Goal: Task Accomplishment & Management: Complete application form

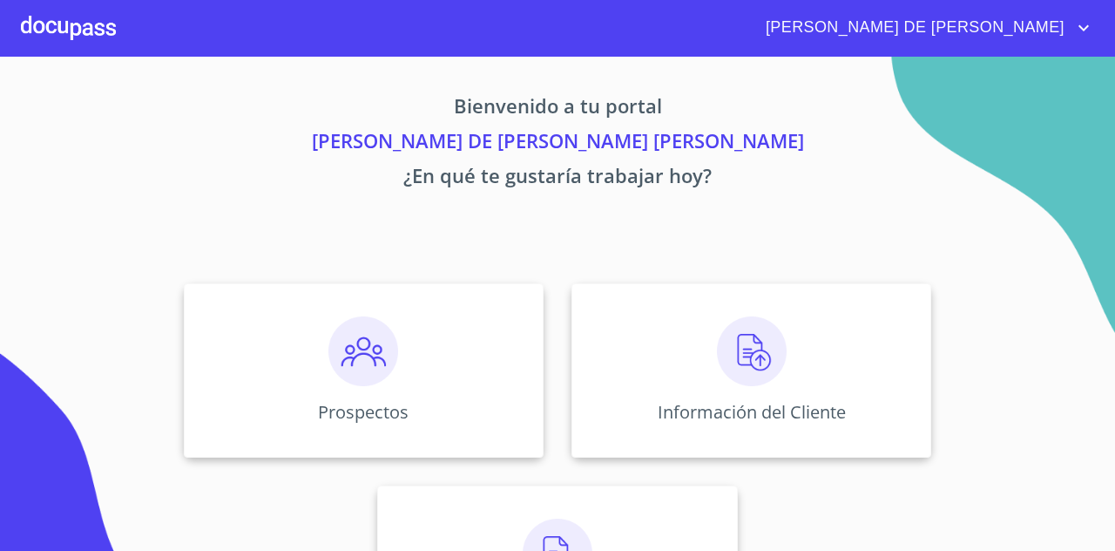
scroll to position [121, 0]
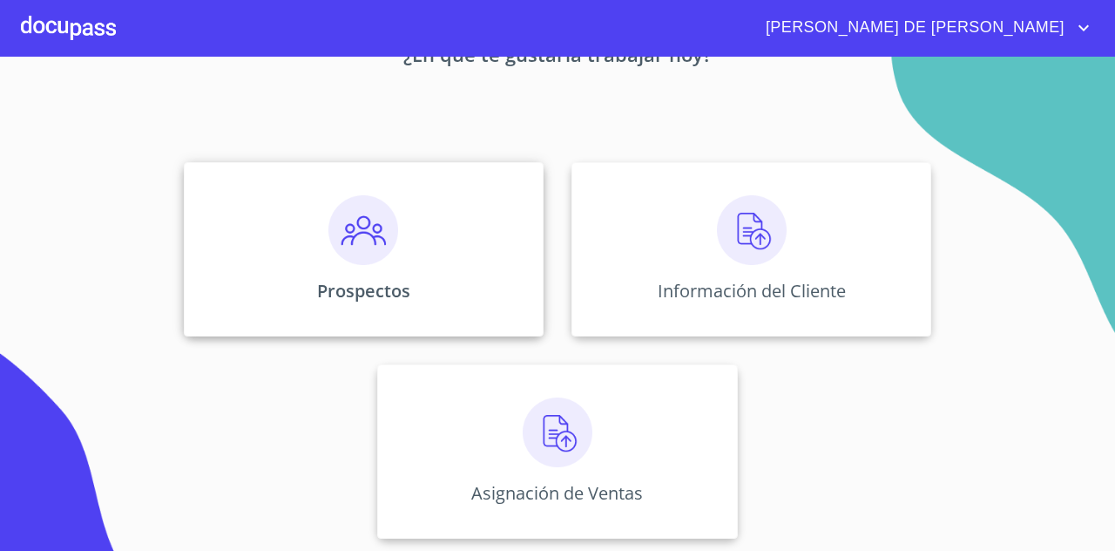
click at [408, 276] on div "Prospectos" at bounding box center [364, 249] width 360 height 174
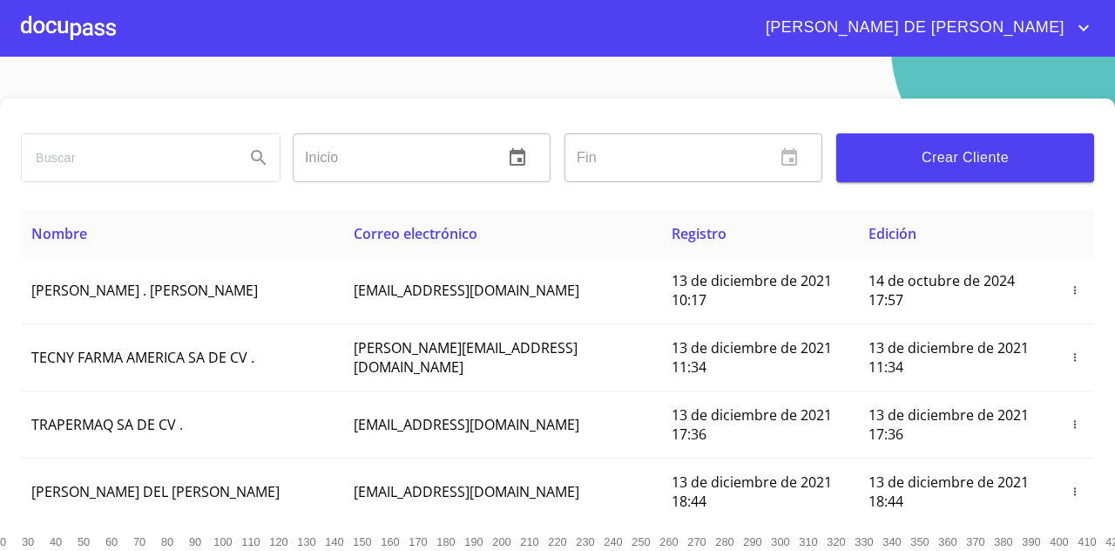
click at [166, 177] on input "search" at bounding box center [126, 157] width 209 height 47
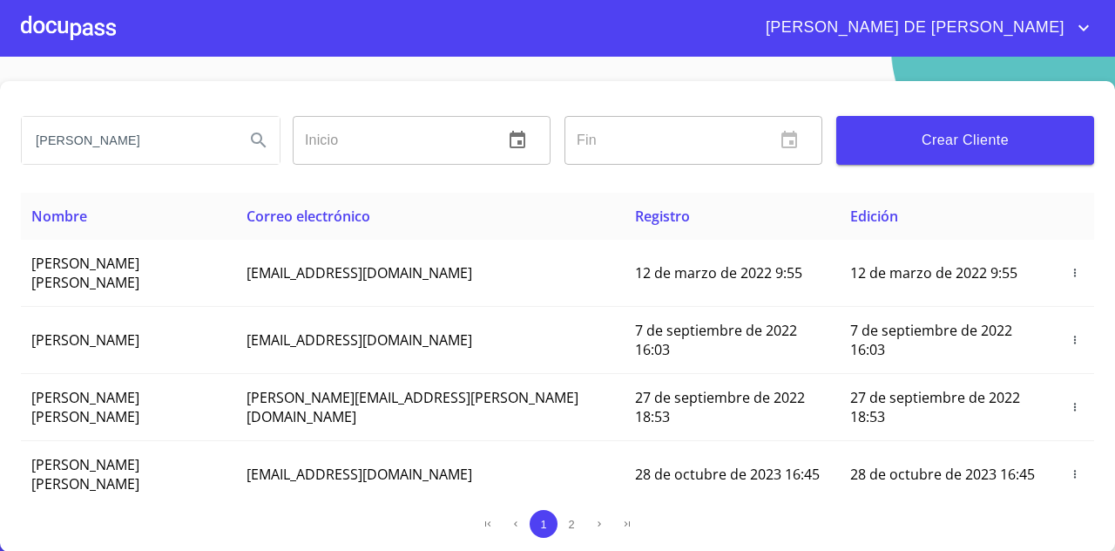
click at [174, 125] on input "[PERSON_NAME]" at bounding box center [126, 140] width 209 height 47
type input "[PERSON_NAME]"
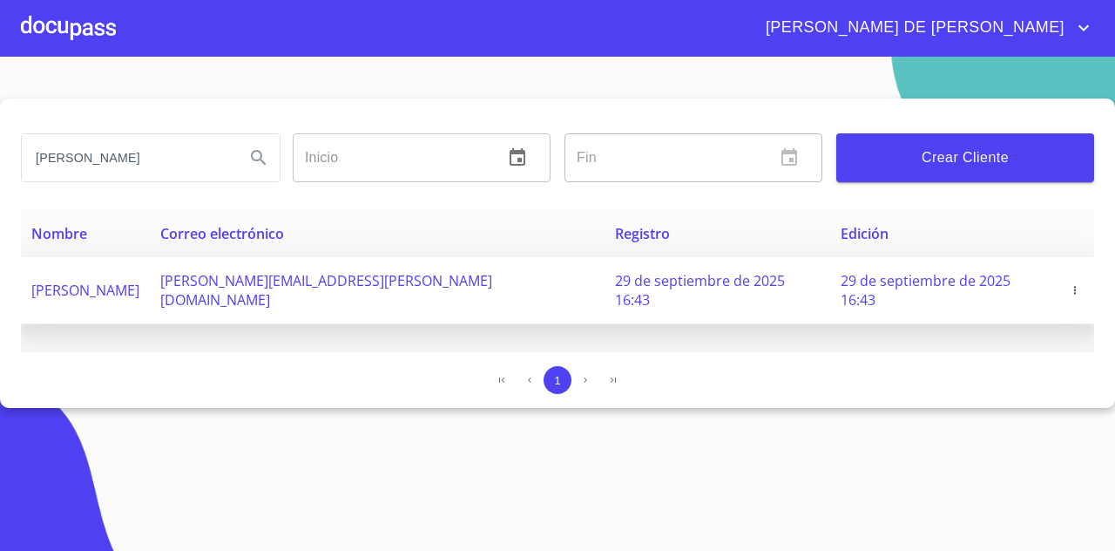
click at [139, 281] on span "[PERSON_NAME]" at bounding box center [85, 290] width 108 height 19
click at [140, 296] on td "[PERSON_NAME]" at bounding box center [85, 290] width 129 height 67
click at [139, 281] on span "[PERSON_NAME]" at bounding box center [85, 290] width 108 height 19
click at [267, 272] on span "[PERSON_NAME][EMAIL_ADDRESS][PERSON_NAME][DOMAIN_NAME]" at bounding box center [326, 290] width 332 height 38
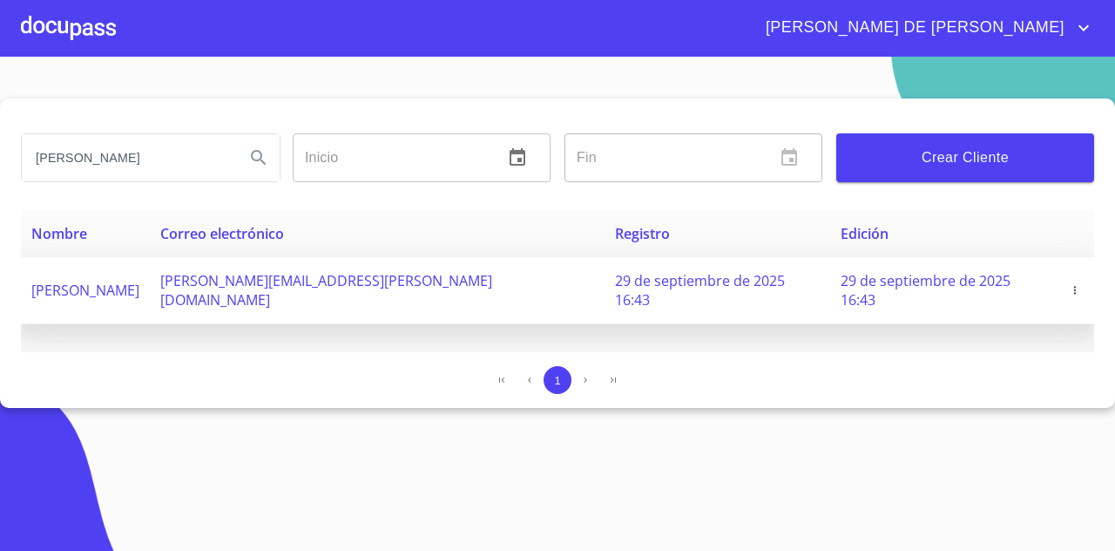
click at [605, 257] on td "29 de septiembre de 2025 16:43" at bounding box center [718, 290] width 226 height 67
click at [841, 283] on span "29 de septiembre de 2025 16:43" at bounding box center [926, 290] width 170 height 38
click at [1070, 284] on icon "button" at bounding box center [1075, 290] width 12 height 12
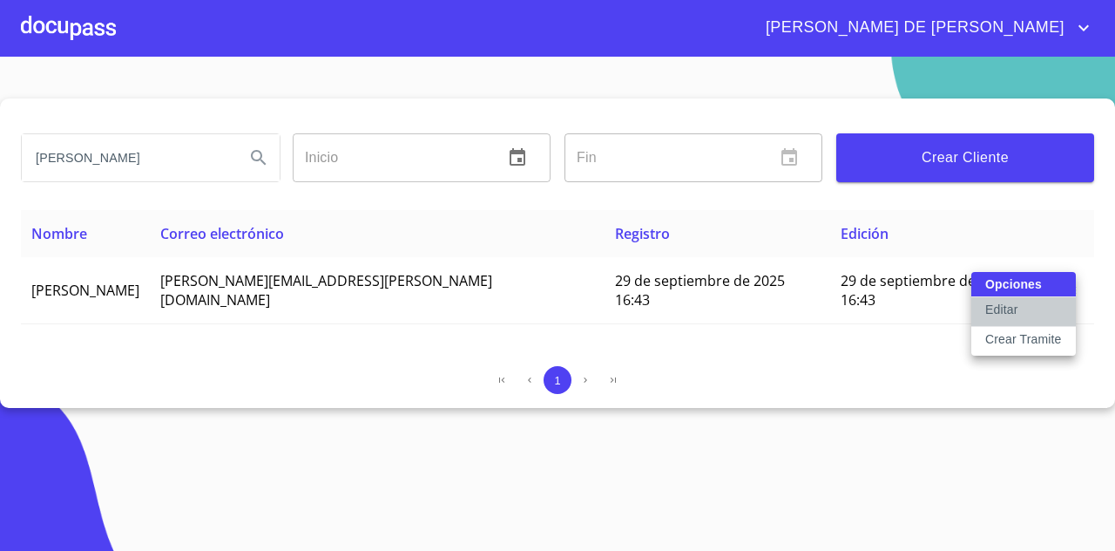
click at [1040, 308] on button "Editar" at bounding box center [1024, 312] width 105 height 30
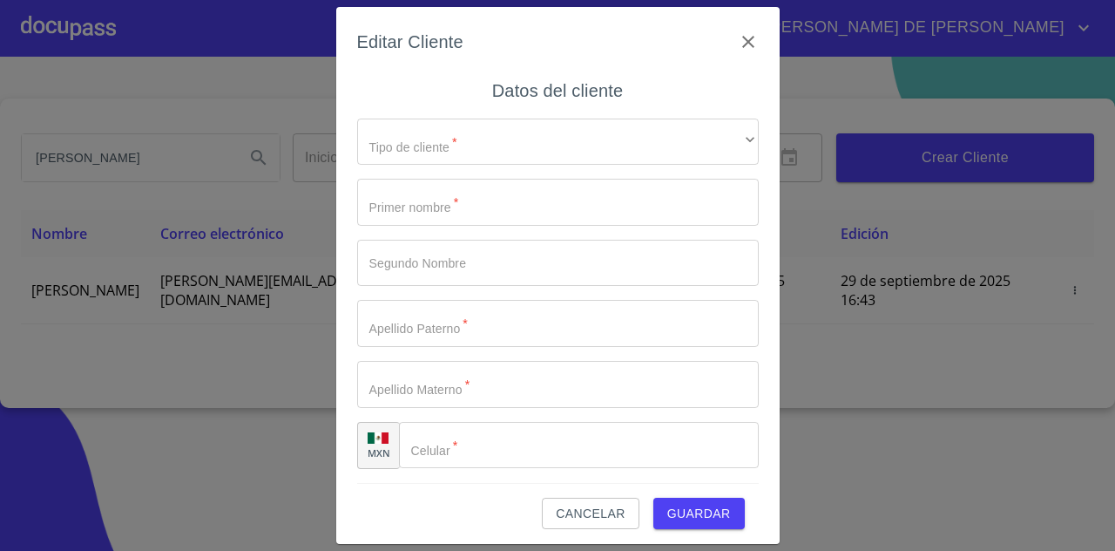
type input "[PERSON_NAME]"
type input "[PHONE_NUMBER]"
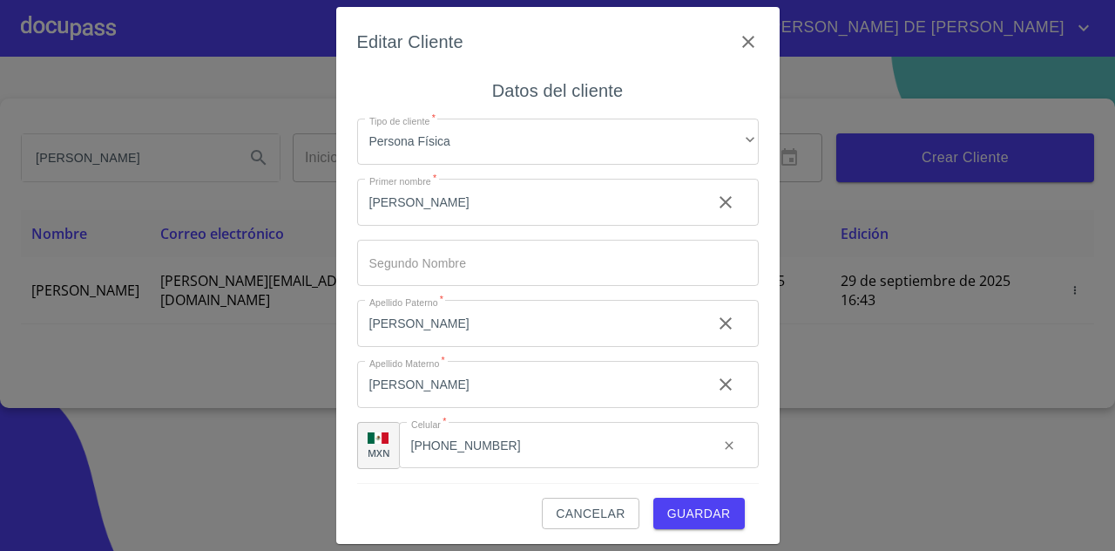
scroll to position [5, 0]
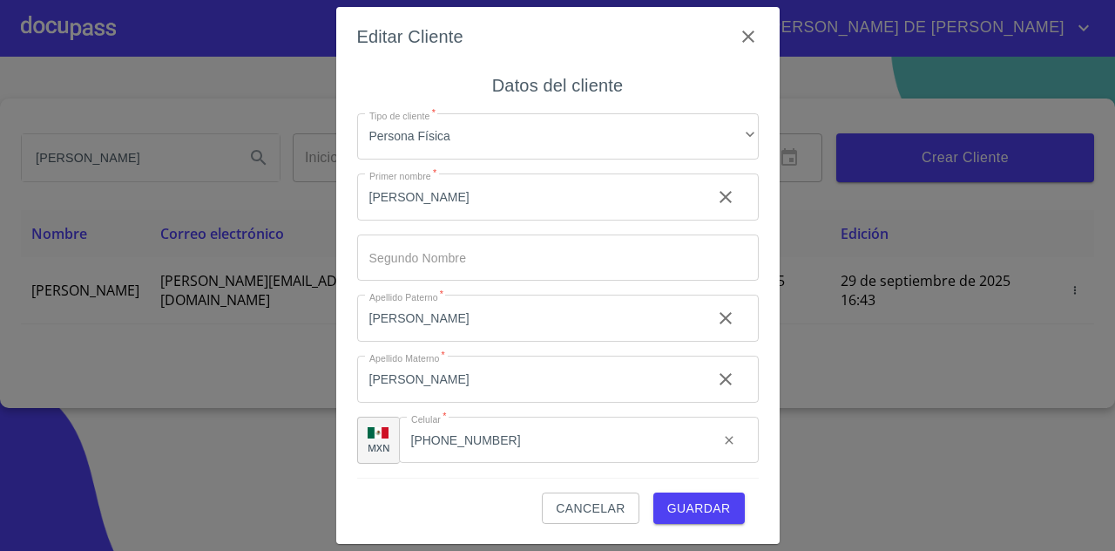
click at [672, 501] on span "Guardar" at bounding box center [699, 509] width 64 height 22
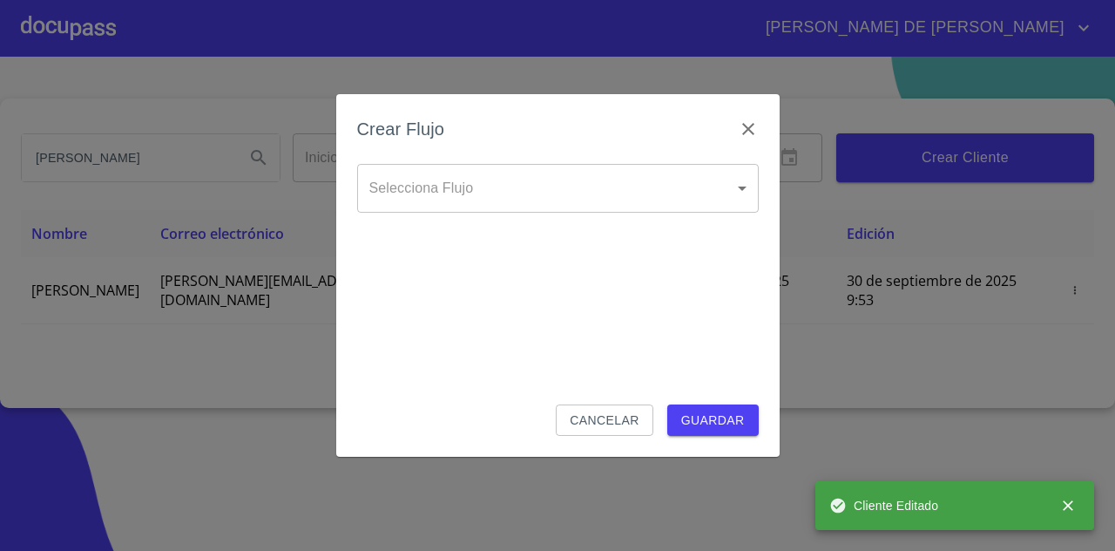
click at [664, 213] on div "Selecciona Flujo ​ Selecciona Flujo" at bounding box center [558, 202] width 402 height 77
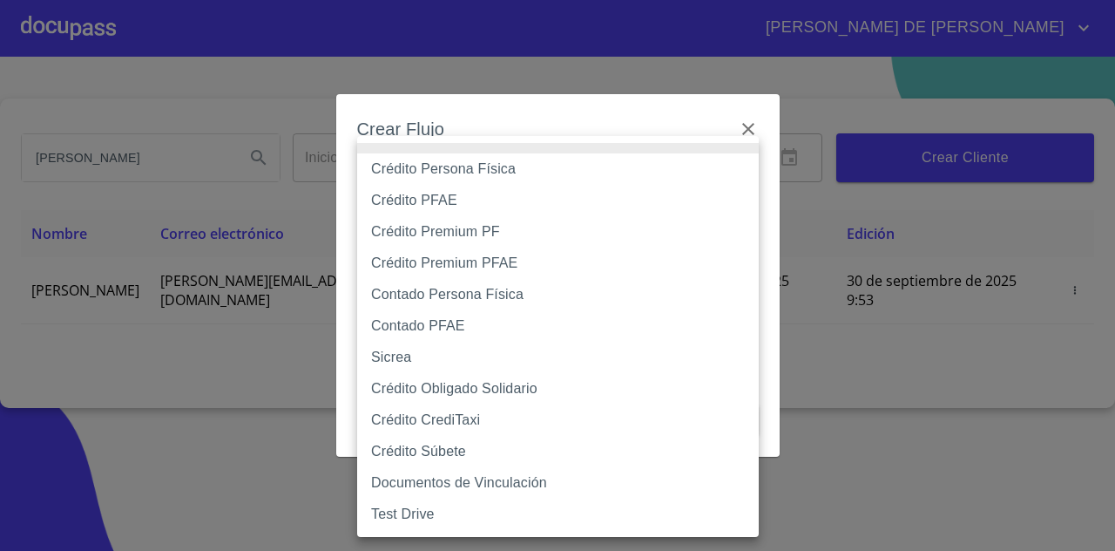
click at [686, 168] on body "[PERSON_NAME] DE [PERSON_NAME] Inicio ​ Fin ​ Crear Cliente Nombre Correo elect…" at bounding box center [557, 275] width 1115 height 551
click at [619, 170] on li "Crédito Persona Física" at bounding box center [558, 168] width 402 height 31
type input "61b033e49b8c202ad5bb7912"
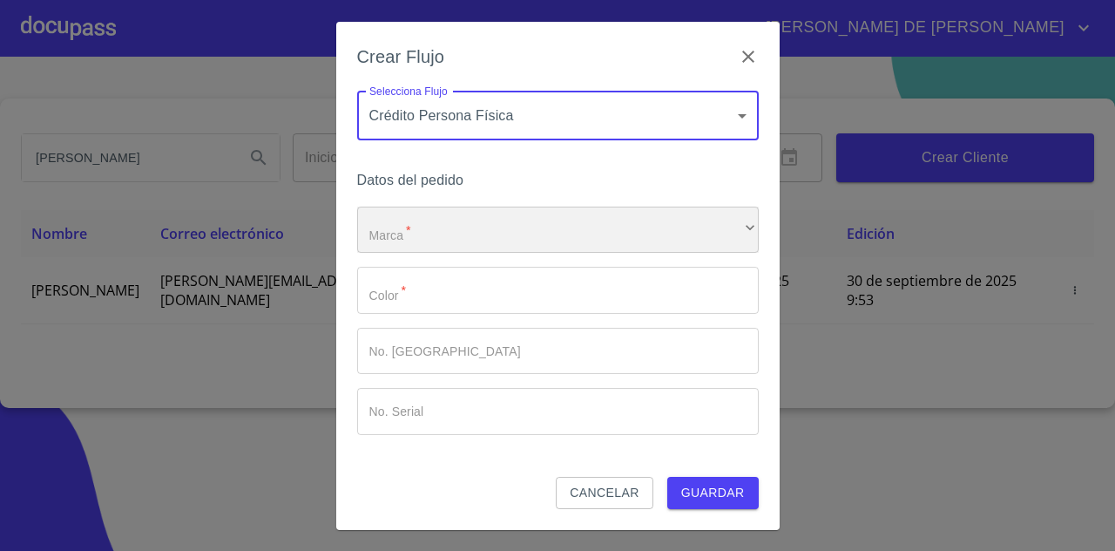
click at [602, 239] on div "​" at bounding box center [558, 230] width 402 height 47
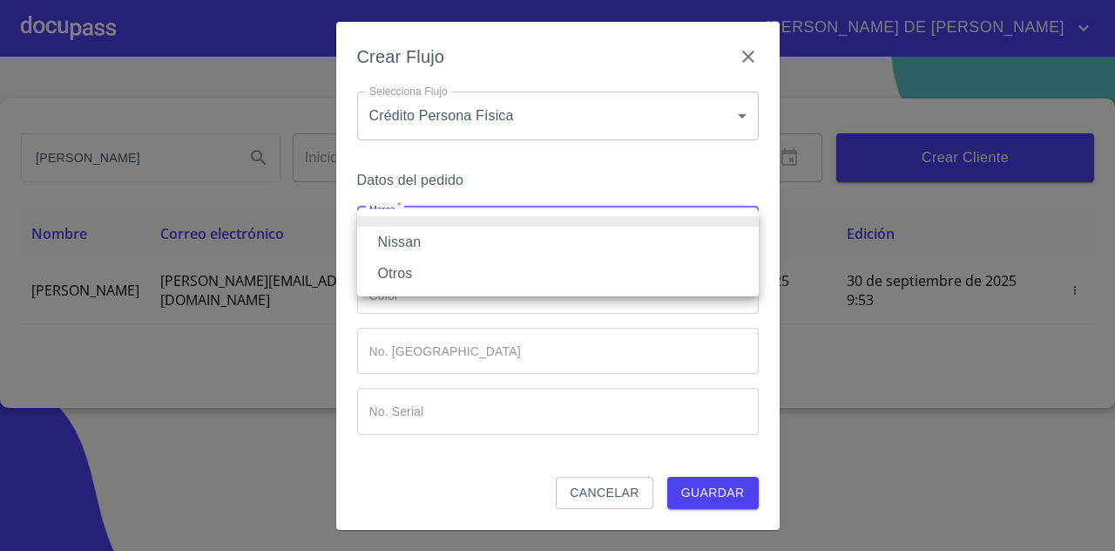
click at [572, 239] on li "Nissan" at bounding box center [558, 242] width 402 height 31
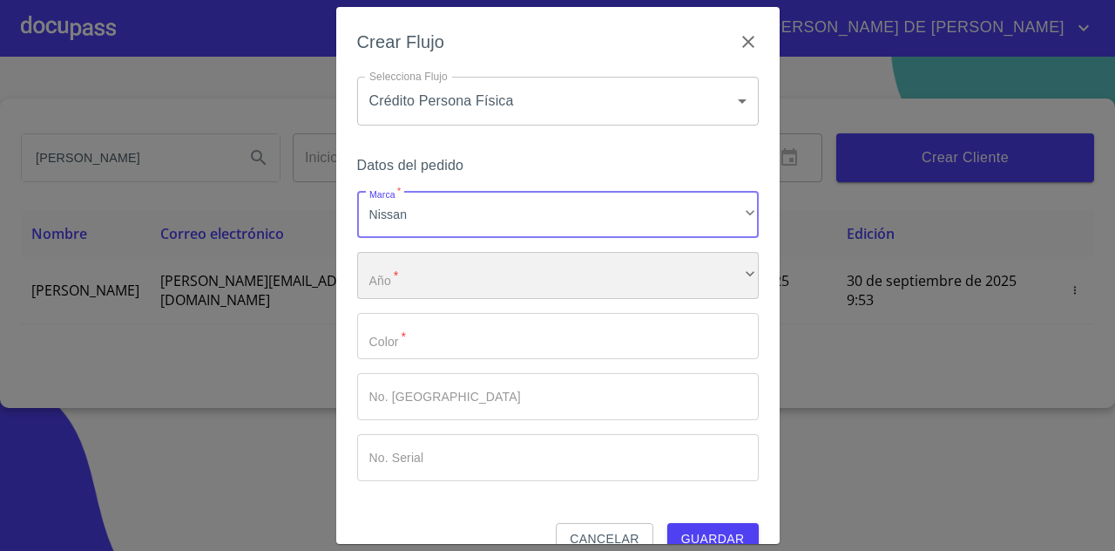
click at [525, 273] on div "​" at bounding box center [558, 275] width 402 height 47
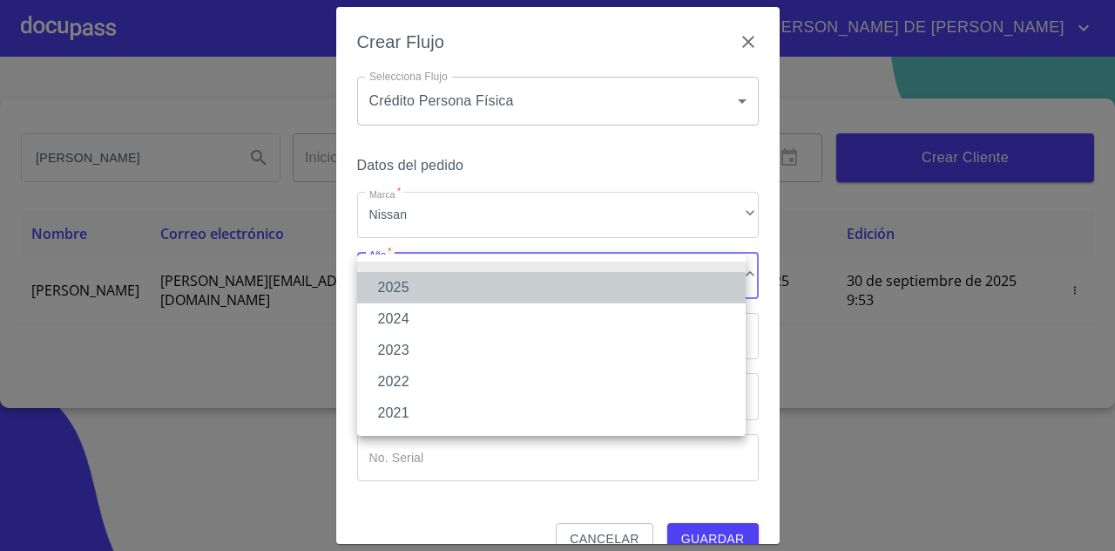
click at [477, 285] on li "2025" at bounding box center [551, 287] width 389 height 31
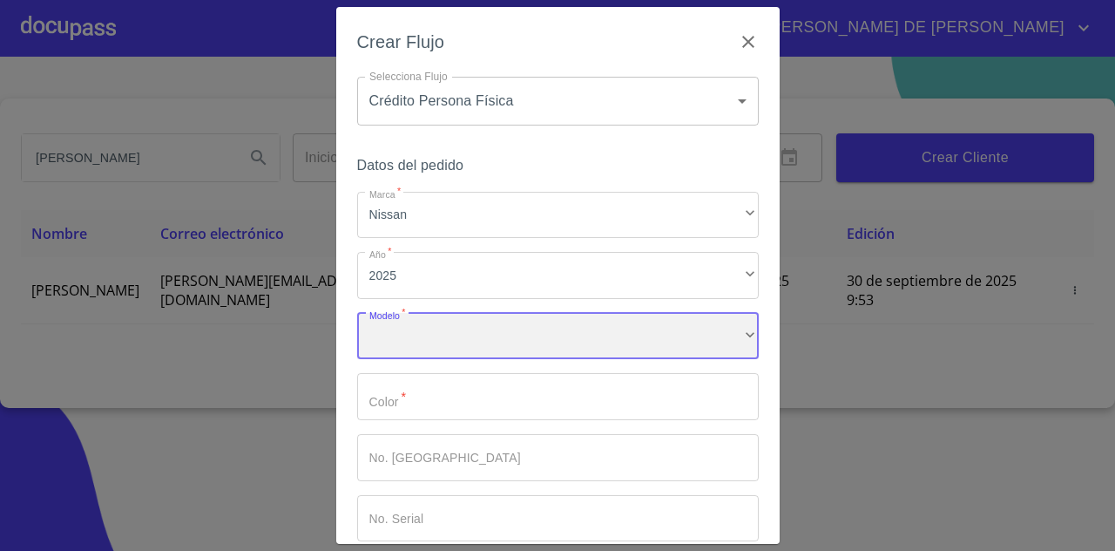
click at [453, 322] on div "​" at bounding box center [558, 336] width 402 height 47
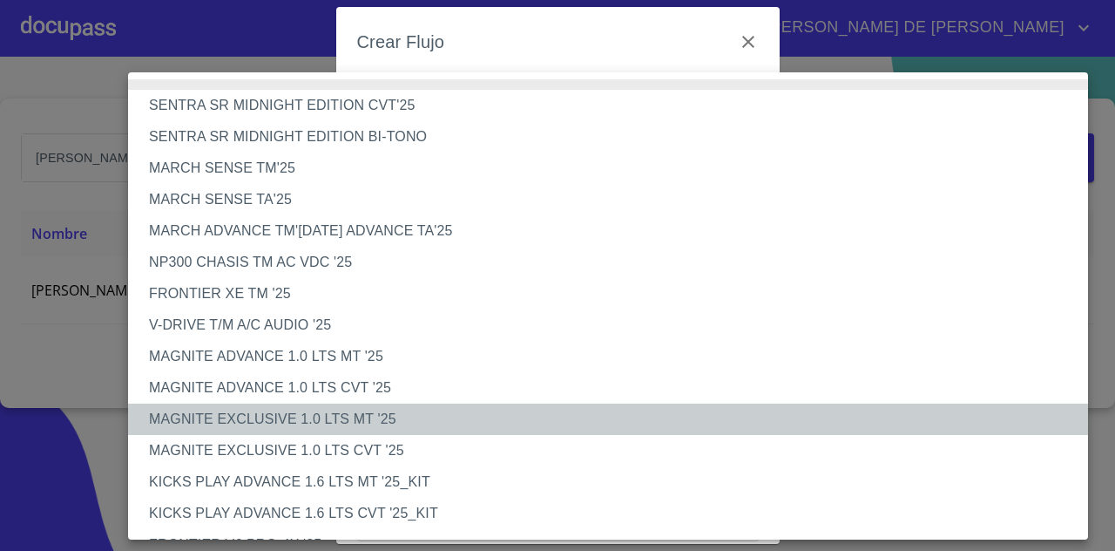
click at [331, 423] on li "MAGNITE EXCLUSIVE 1.0 LTS MT '25" at bounding box center [614, 418] width 973 height 31
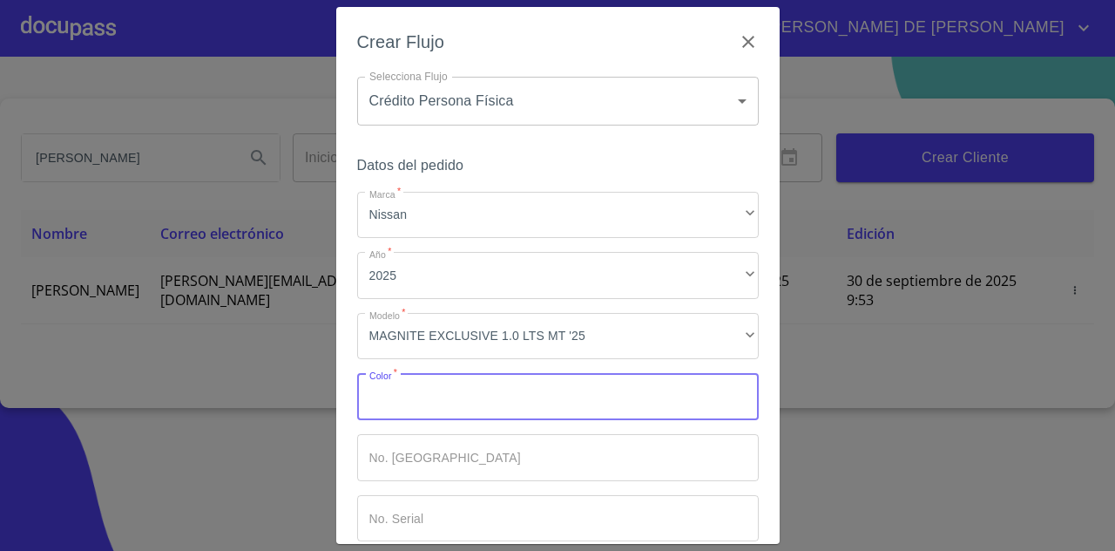
click at [525, 403] on input "Marca   *" at bounding box center [558, 396] width 402 height 47
type input "b"
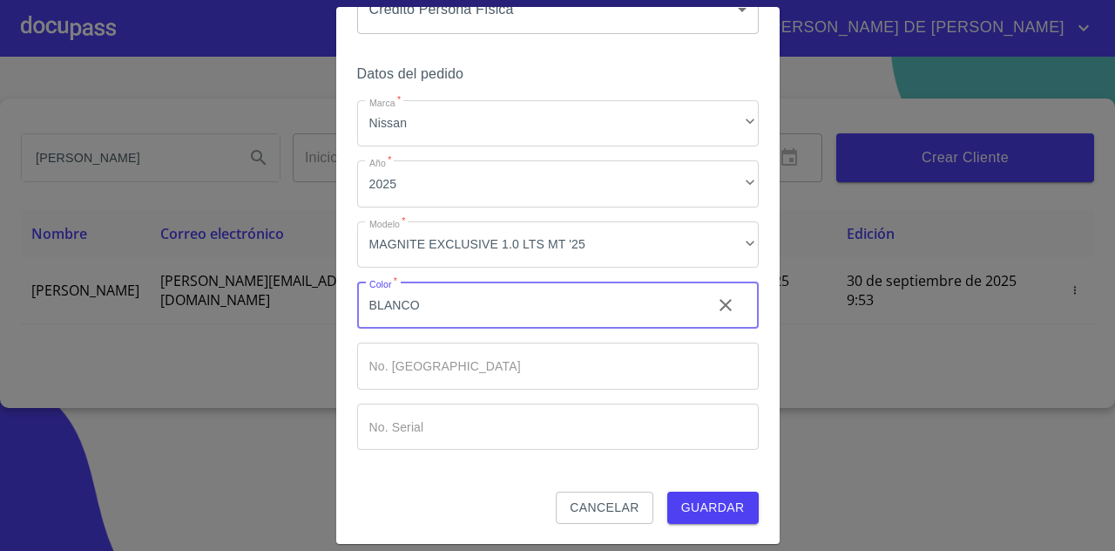
type input "BLANCO"
click at [681, 501] on span "Guardar" at bounding box center [713, 508] width 64 height 22
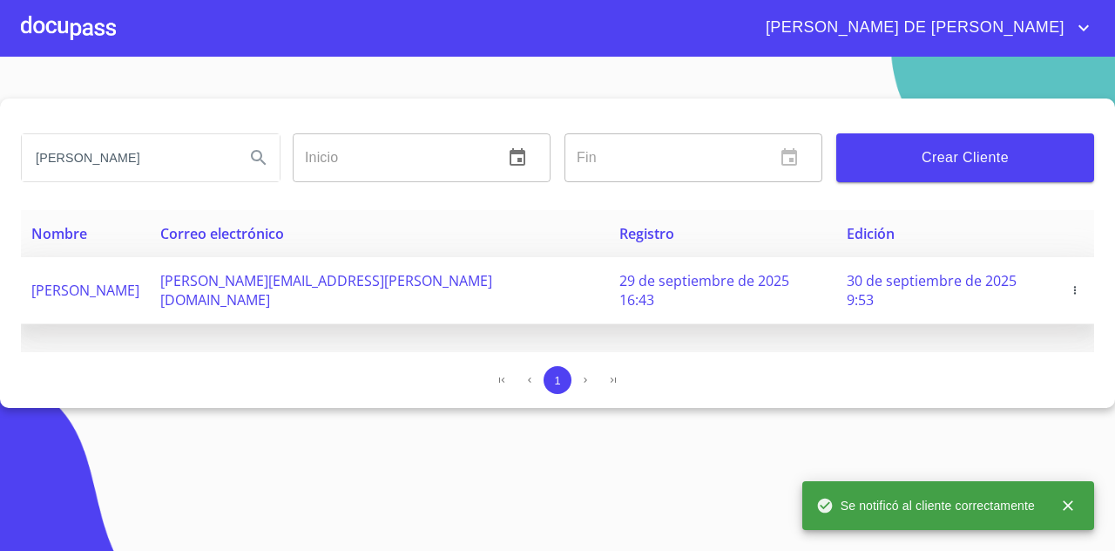
click at [620, 281] on span "29 de septiembre de 2025 16:43" at bounding box center [705, 290] width 170 height 38
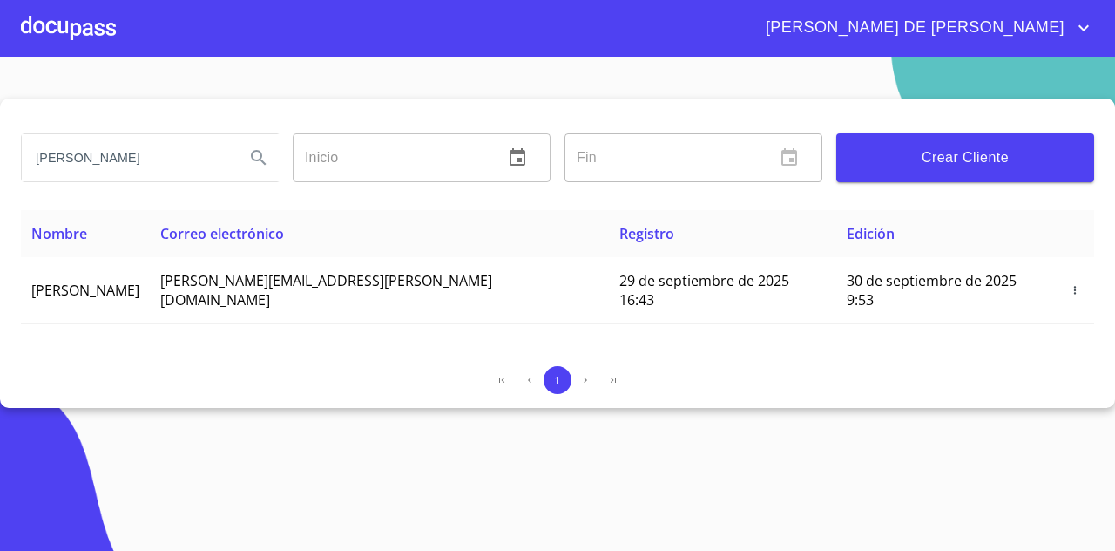
click at [836, 211] on th "Edición" at bounding box center [946, 233] width 220 height 47
click at [284, 232] on span "Correo electrónico" at bounding box center [222, 233] width 124 height 19
click at [99, 40] on div at bounding box center [68, 28] width 95 height 56
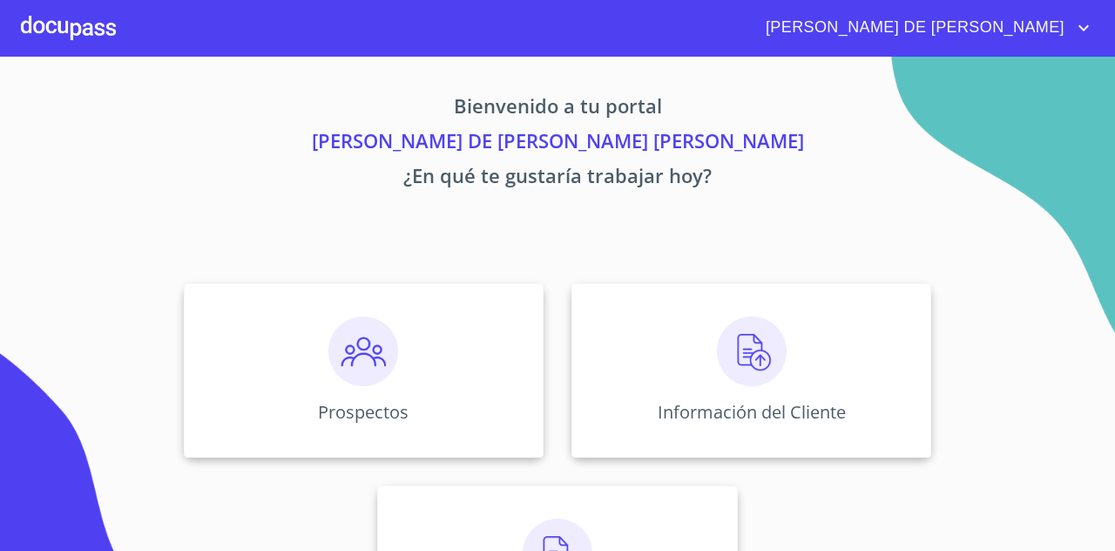
scroll to position [121, 0]
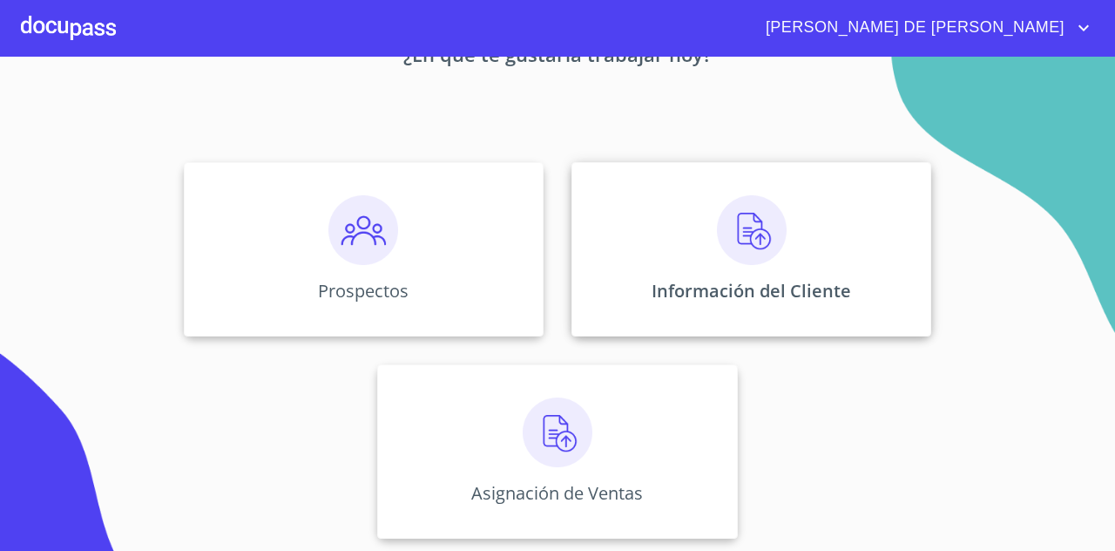
click at [717, 227] on img at bounding box center [752, 230] width 70 height 70
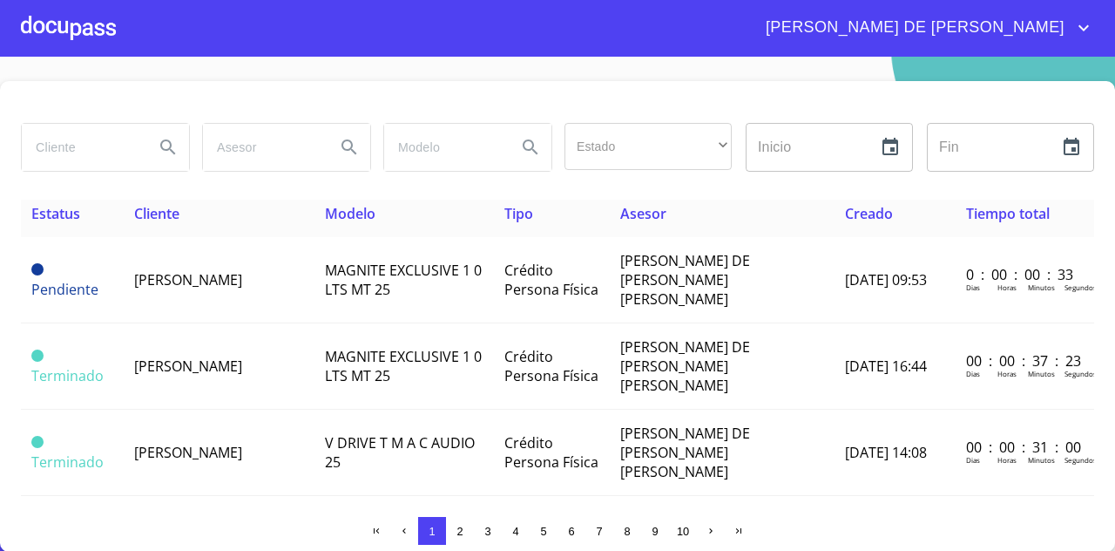
scroll to position [10, 0]
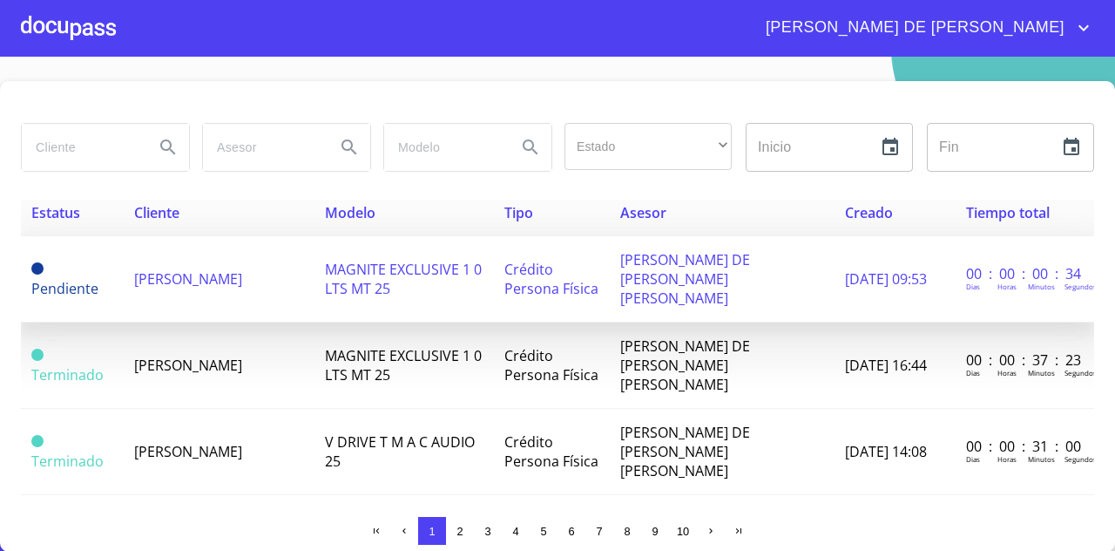
click at [219, 255] on td "[PERSON_NAME]" at bounding box center [219, 279] width 191 height 86
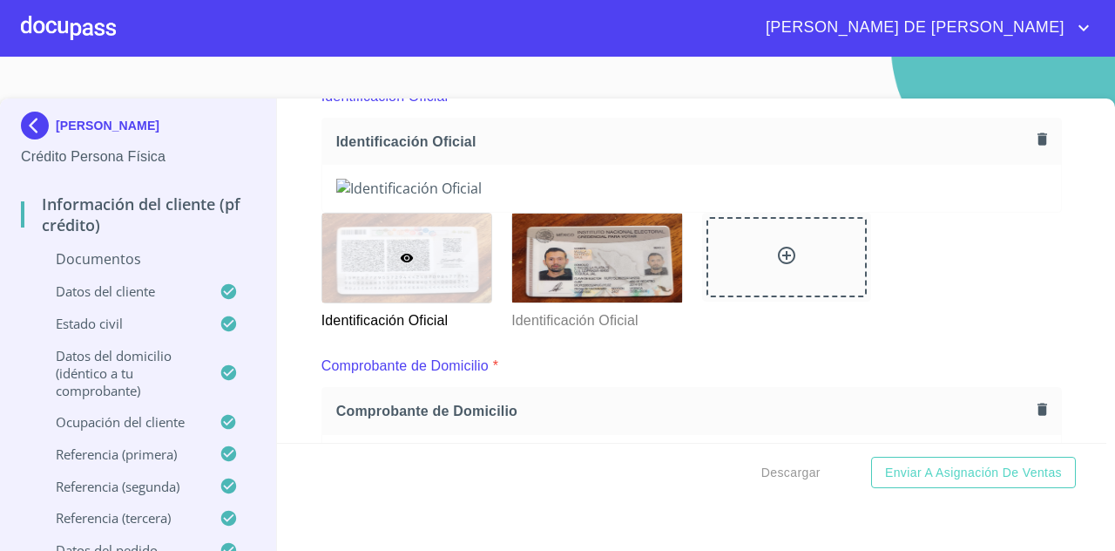
scroll to position [220, 0]
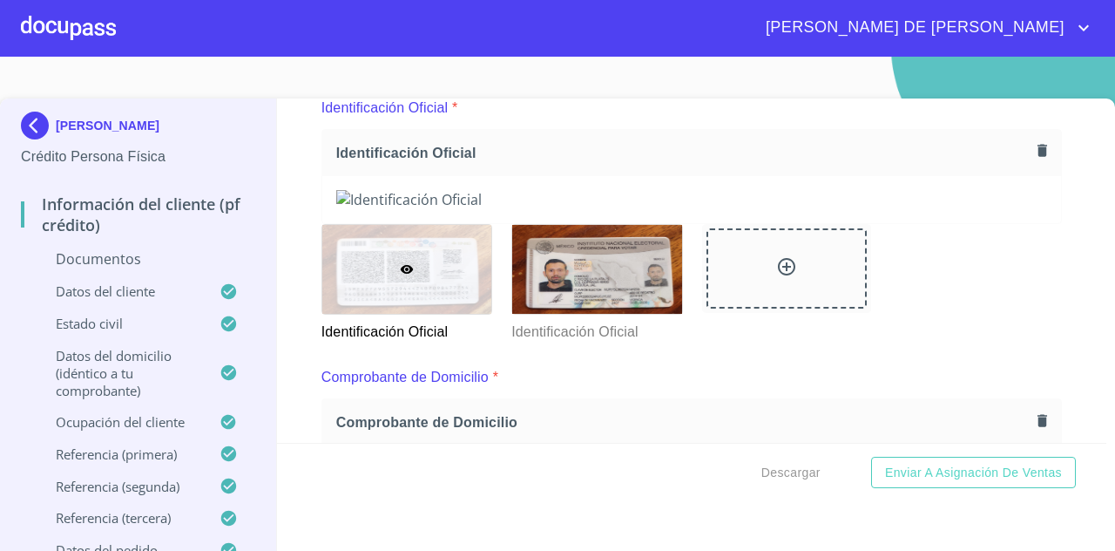
click at [1038, 145] on icon "button" at bounding box center [1043, 150] width 10 height 12
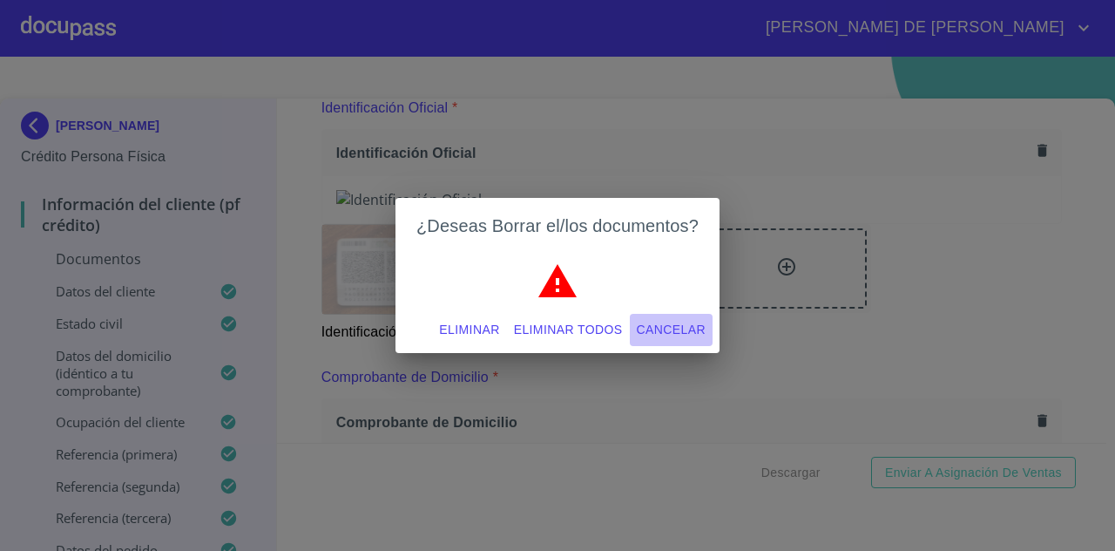
click at [667, 322] on span "Cancelar" at bounding box center [671, 330] width 69 height 22
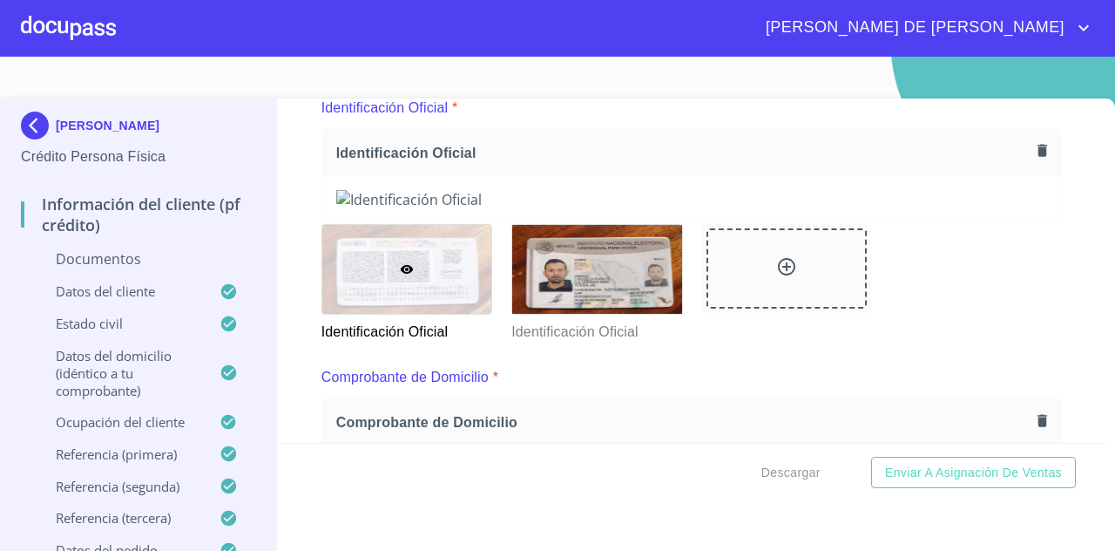
click at [1034, 142] on icon "button" at bounding box center [1042, 150] width 17 height 17
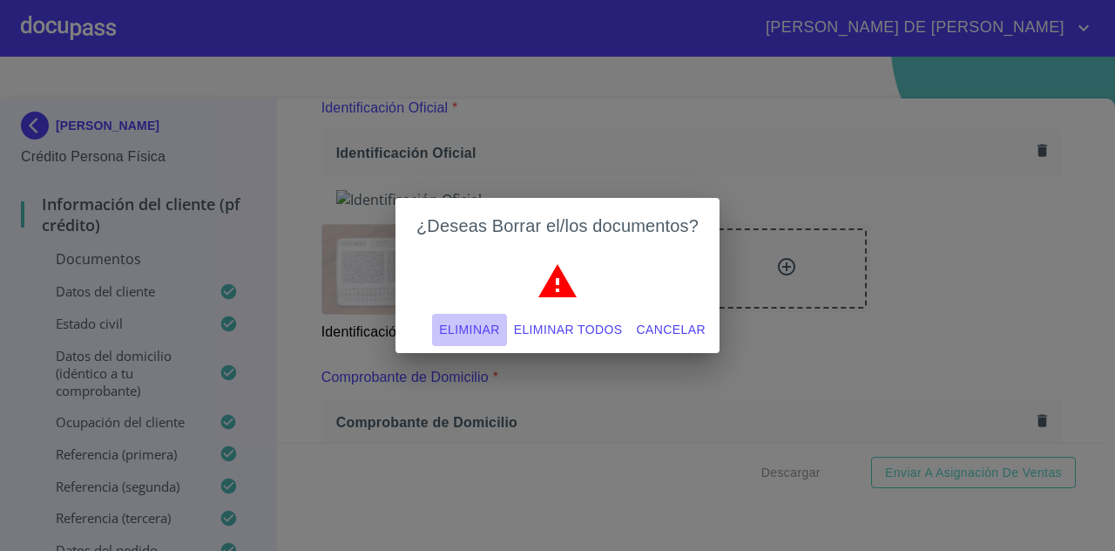
click at [484, 332] on span "Eliminar" at bounding box center [469, 330] width 60 height 22
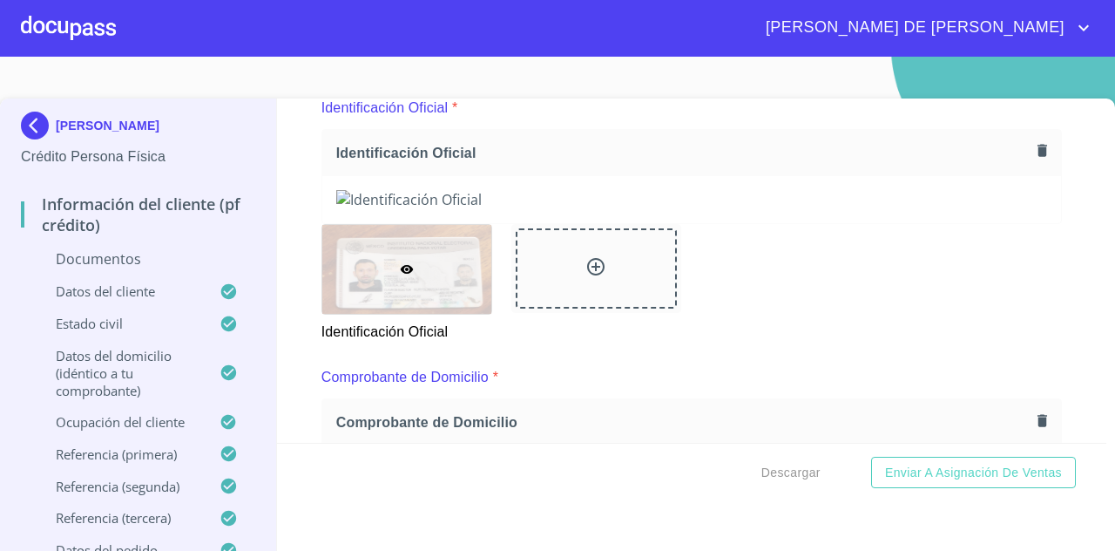
click at [1034, 147] on icon "button" at bounding box center [1042, 150] width 17 height 17
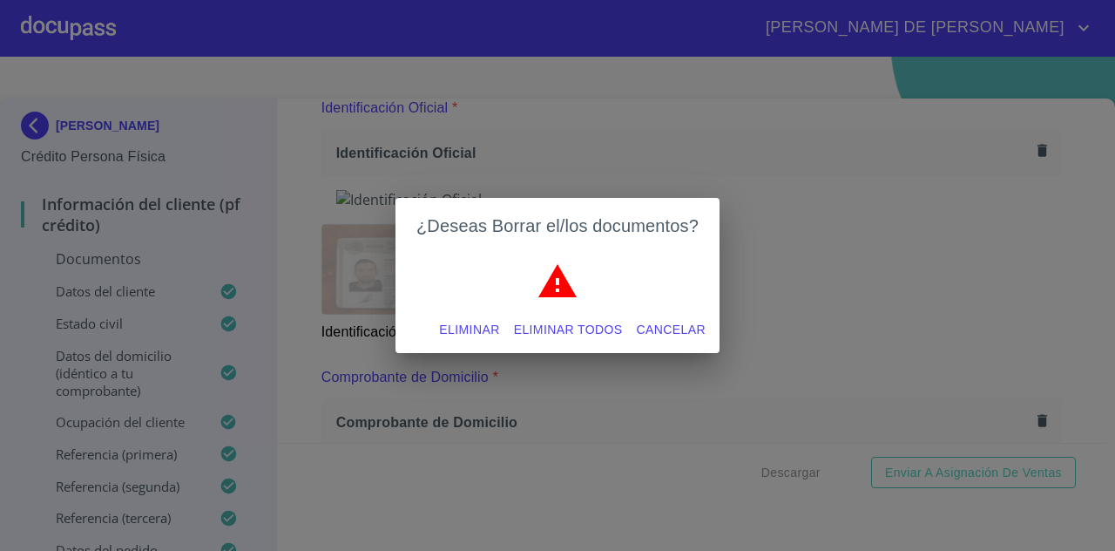
click at [479, 328] on span "Eliminar" at bounding box center [469, 330] width 60 height 22
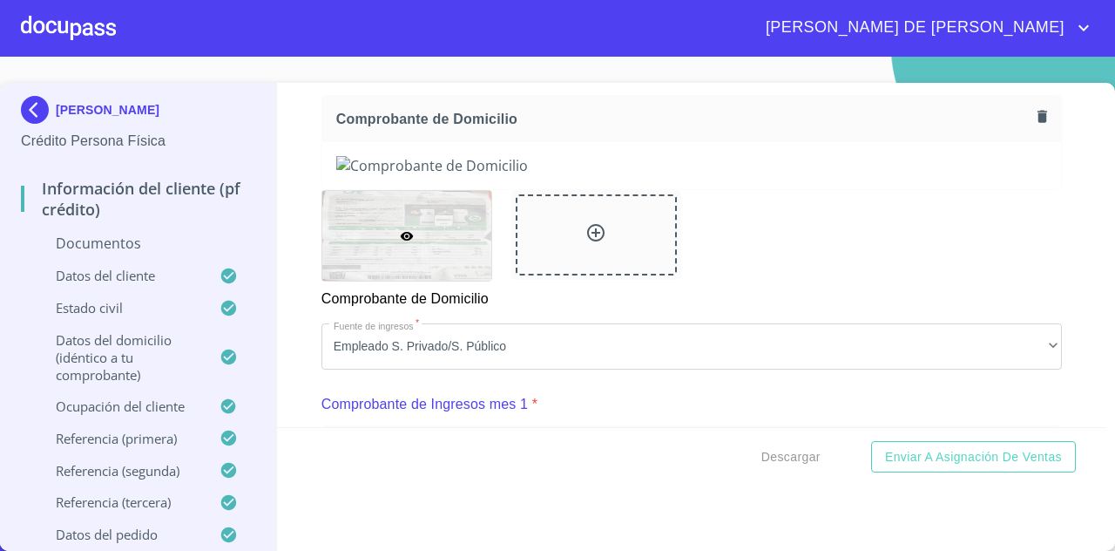
scroll to position [477, 0]
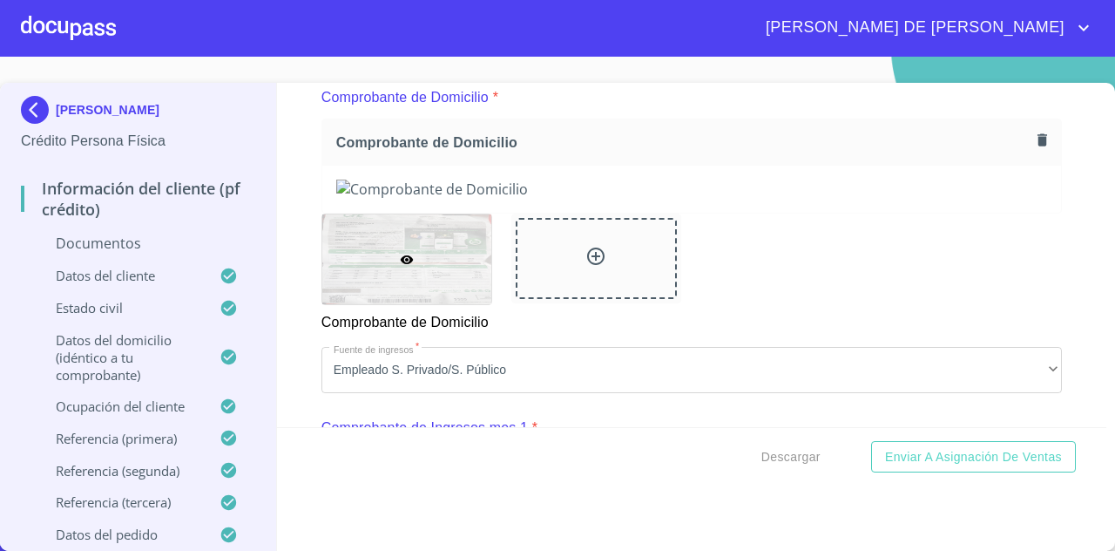
click at [1038, 140] on icon "button" at bounding box center [1043, 140] width 10 height 12
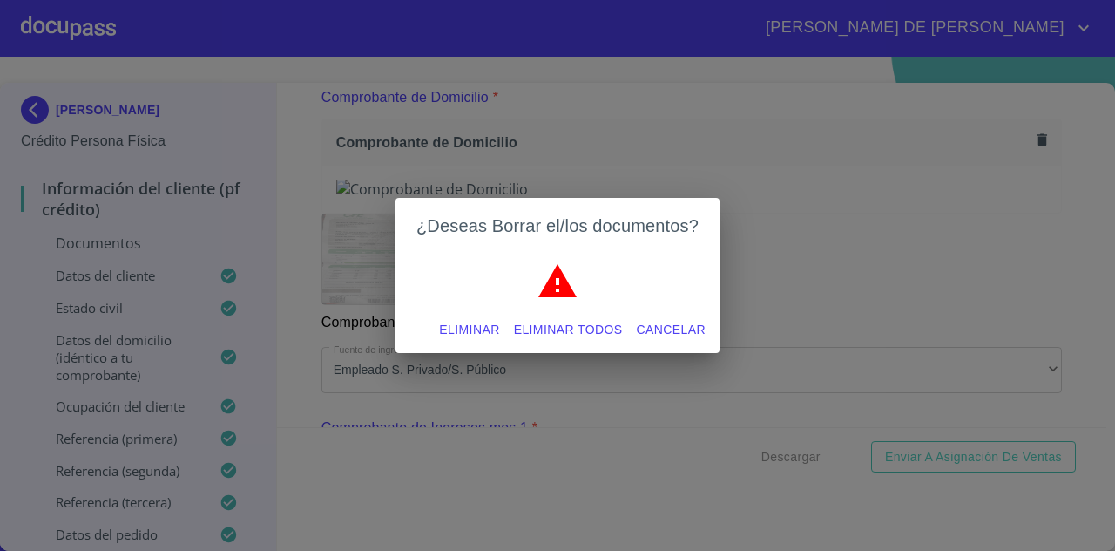
click at [460, 328] on span "Eliminar" at bounding box center [469, 330] width 60 height 22
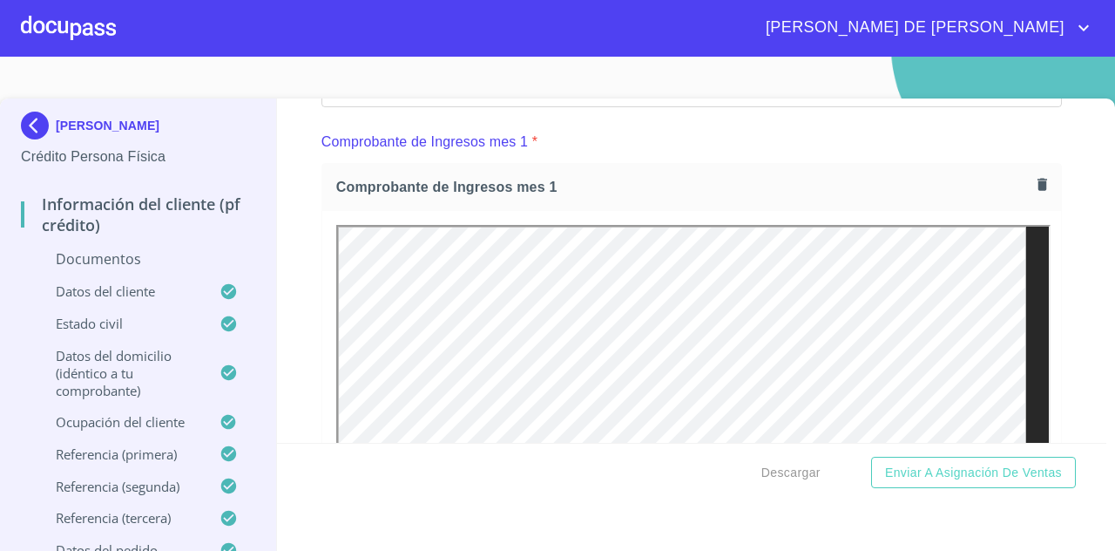
scroll to position [1232, 0]
click at [1031, 194] on button "button" at bounding box center [1043, 185] width 24 height 24
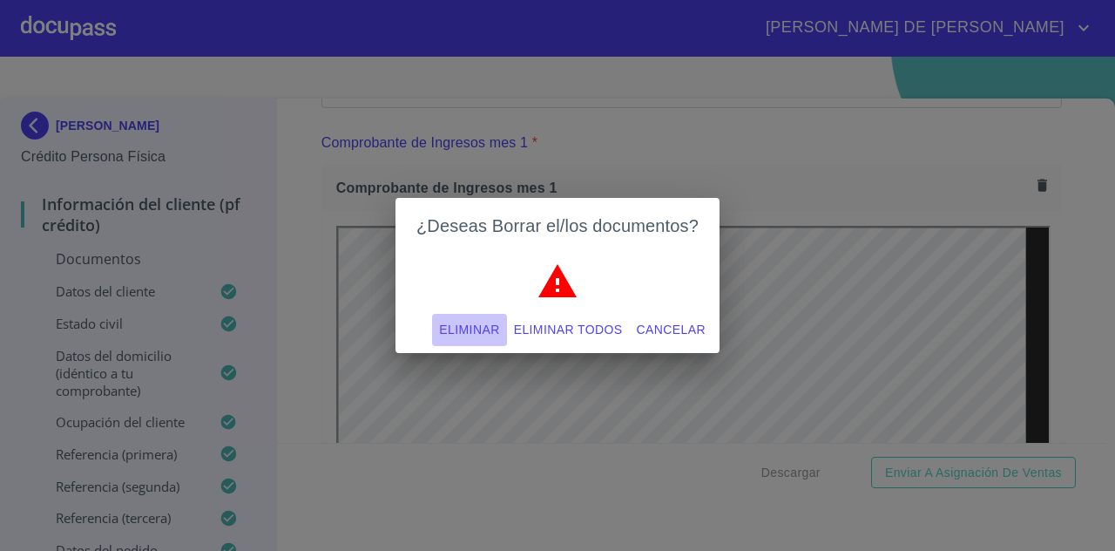
click at [477, 334] on span "Eliminar" at bounding box center [469, 330] width 60 height 22
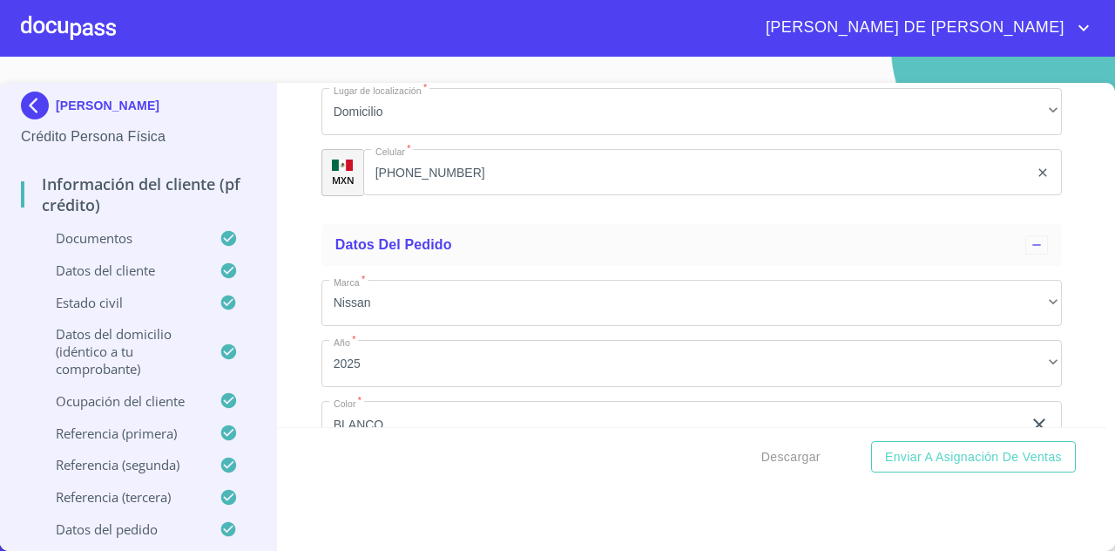
scroll to position [9600, 0]
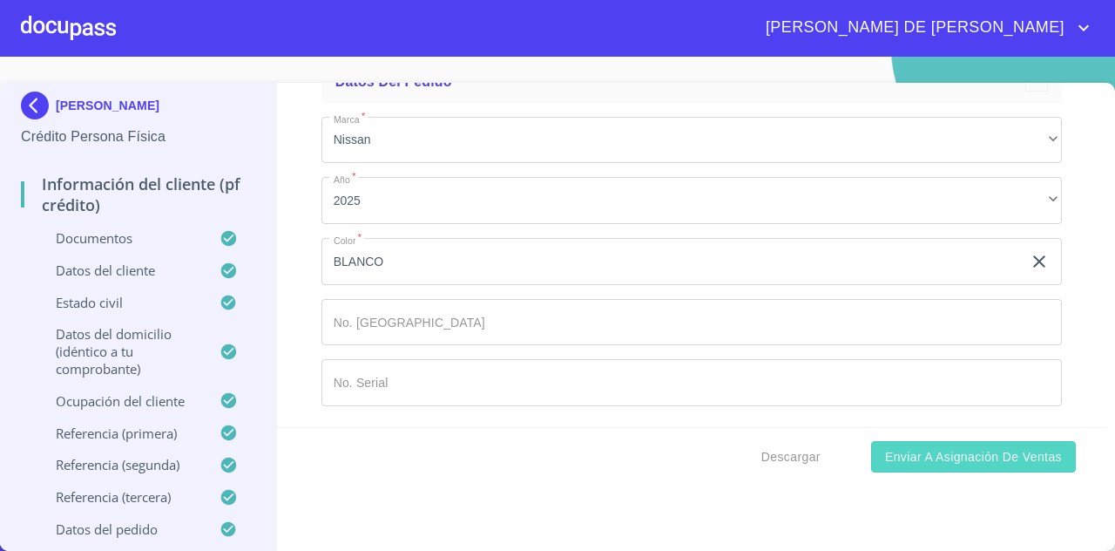
click at [979, 457] on span "Enviar a Asignación de Ventas" at bounding box center [973, 457] width 177 height 22
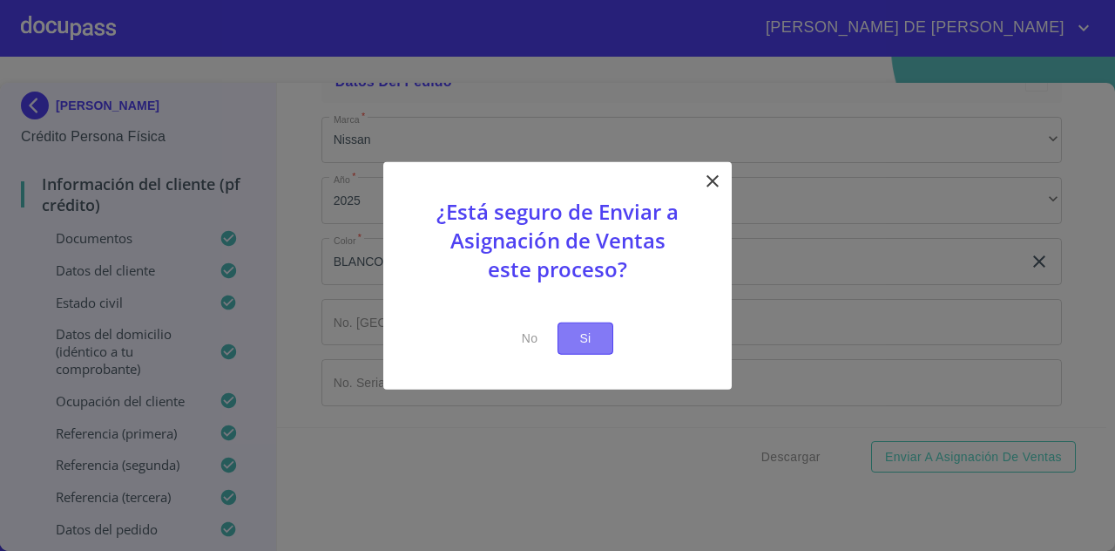
click at [586, 337] on span "Si" at bounding box center [586, 339] width 28 height 22
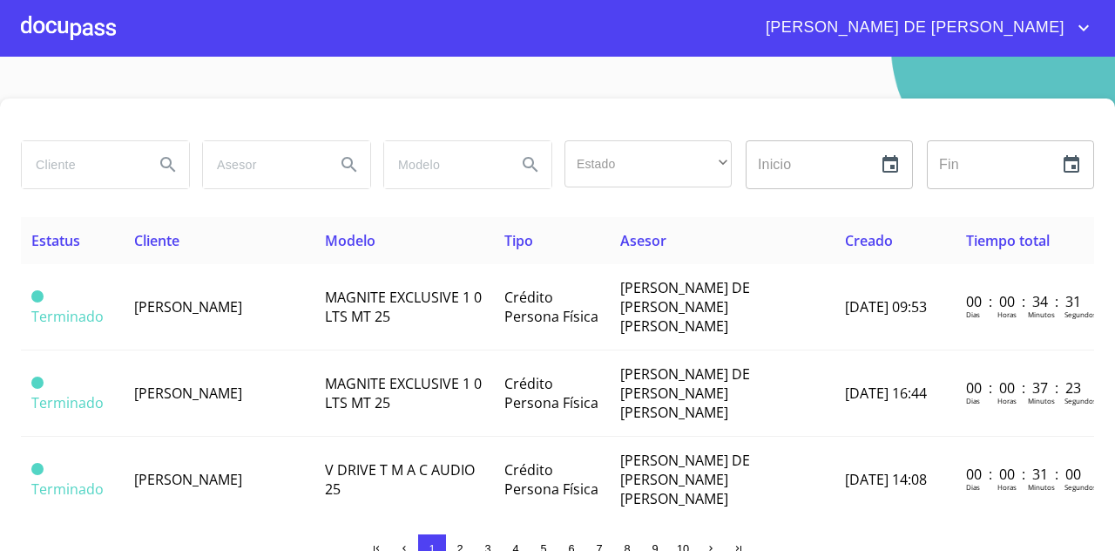
click at [1052, 21] on span "[PERSON_NAME] DE [PERSON_NAME]" at bounding box center [913, 28] width 321 height 28
click at [660, 101] on div at bounding box center [557, 275] width 1115 height 551
click at [70, 28] on div at bounding box center [68, 28] width 95 height 56
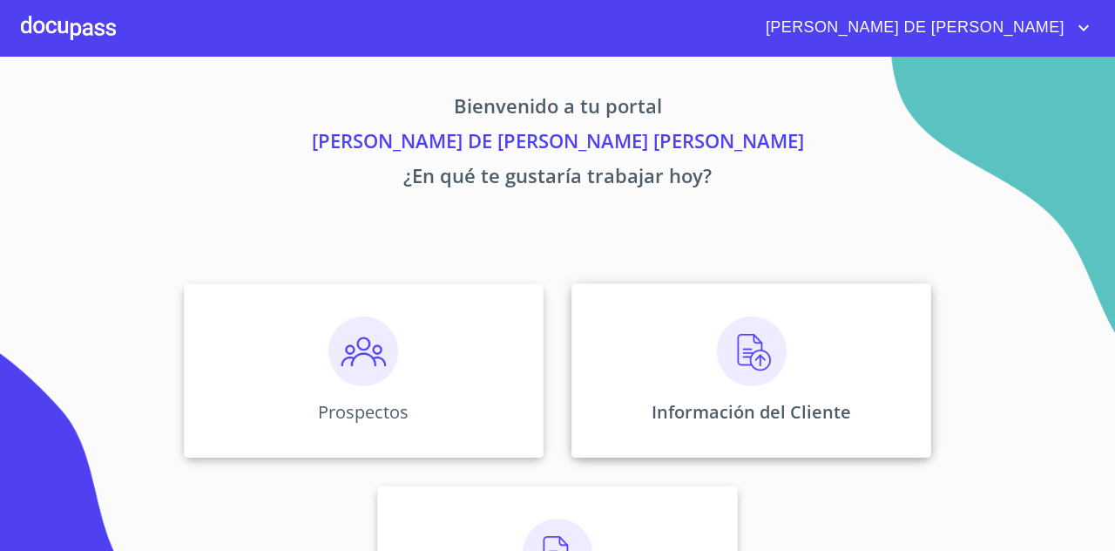
click at [683, 400] on p "Información del Cliente" at bounding box center [752, 412] width 200 height 24
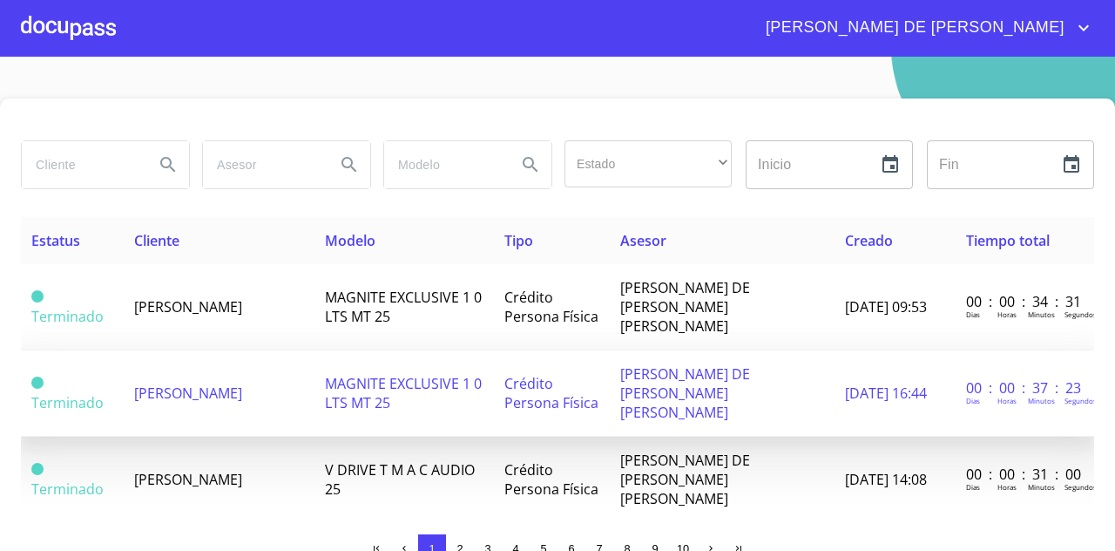
click at [494, 362] on td "MAGNITE EXCLUSIVE 1 0 LTS MT 25" at bounding box center [404, 393] width 179 height 86
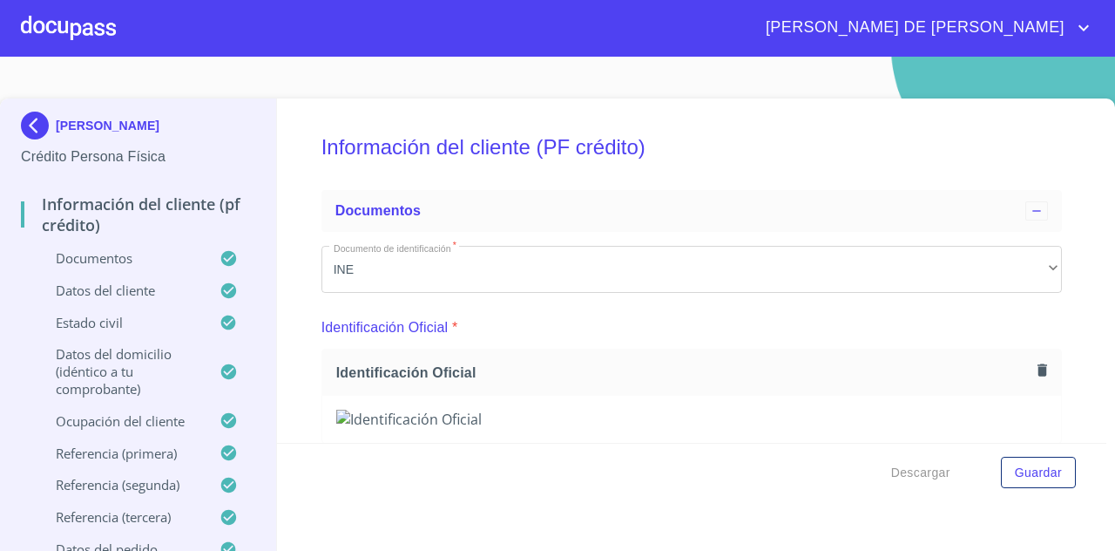
click at [51, 27] on div at bounding box center [68, 28] width 95 height 56
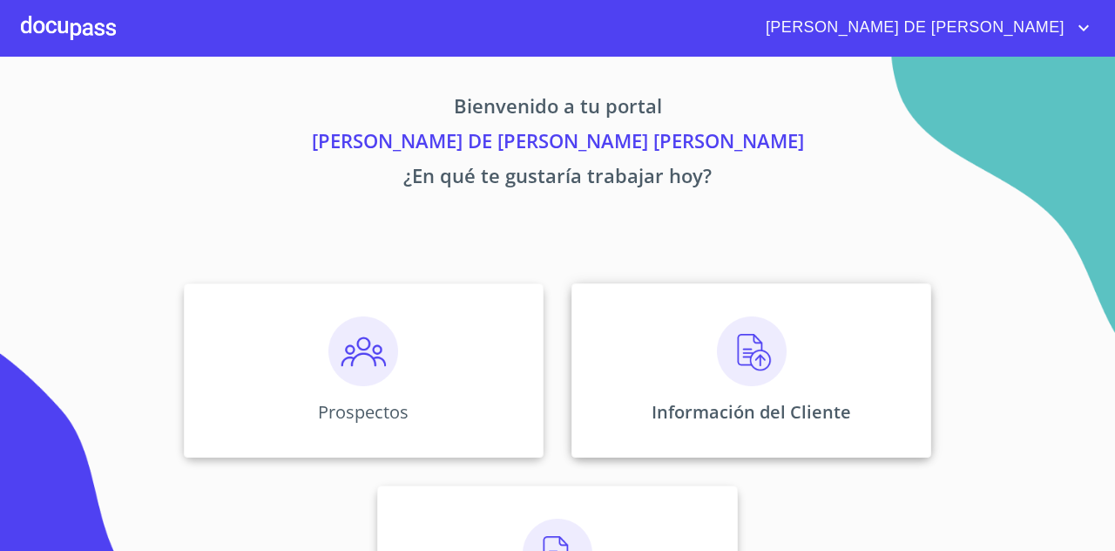
click at [653, 413] on p "Información del Cliente" at bounding box center [752, 412] width 200 height 24
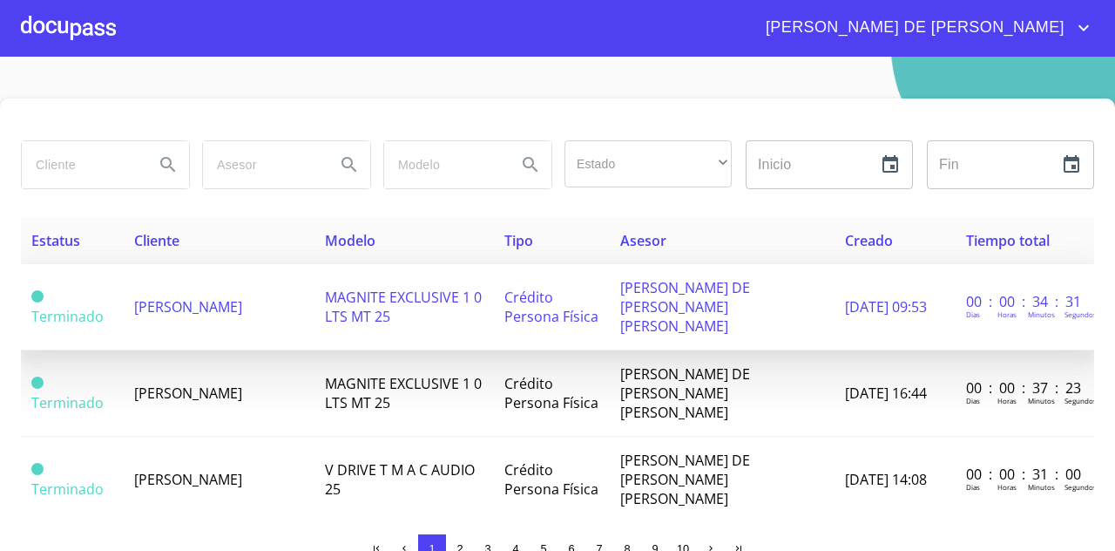
scroll to position [0, 2]
click at [843, 310] on span "[DATE] 09:53" at bounding box center [884, 306] width 82 height 19
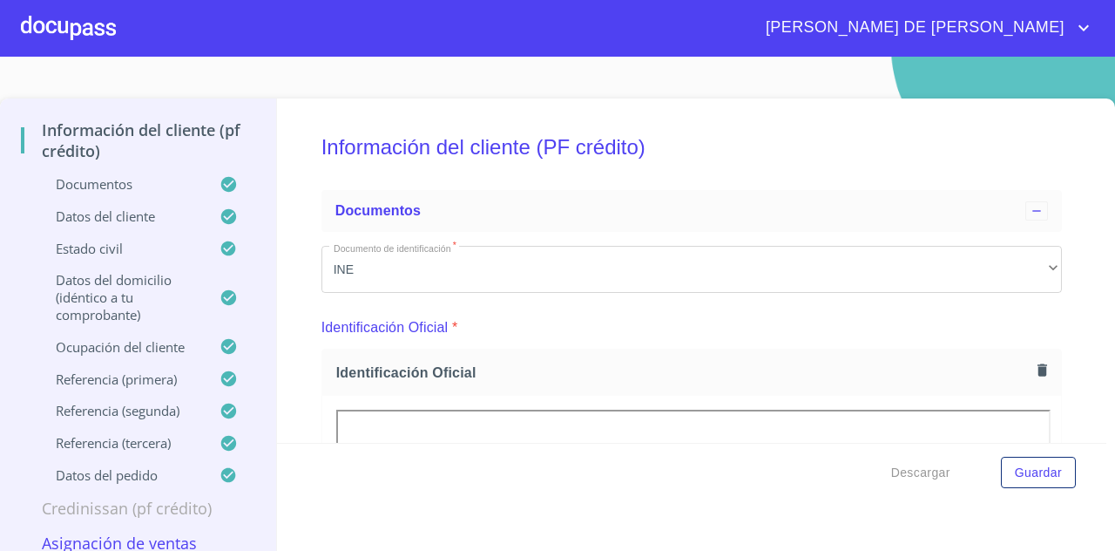
scroll to position [16, 0]
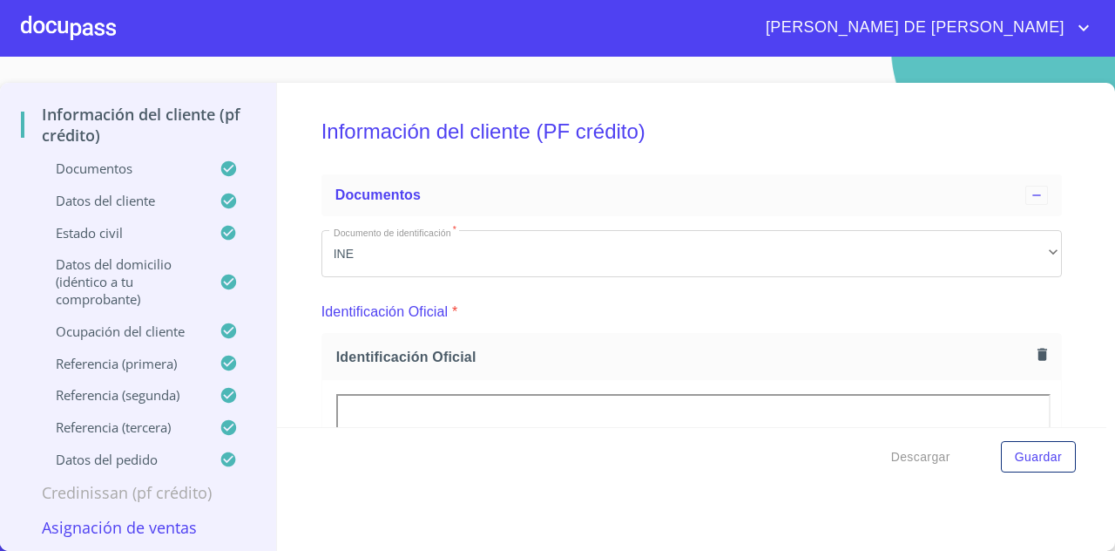
click at [112, 39] on div at bounding box center [68, 28] width 95 height 56
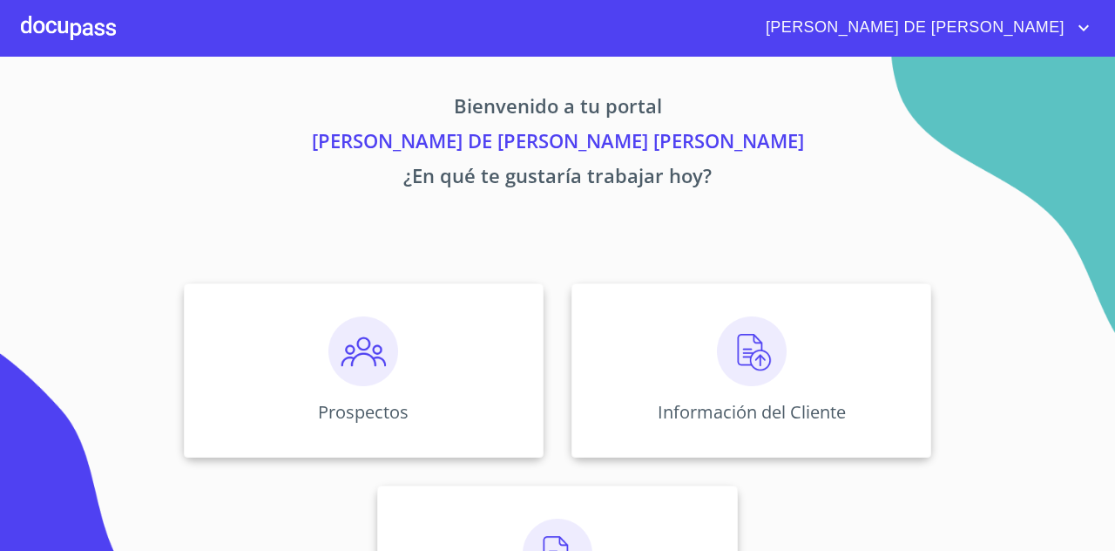
scroll to position [121, 0]
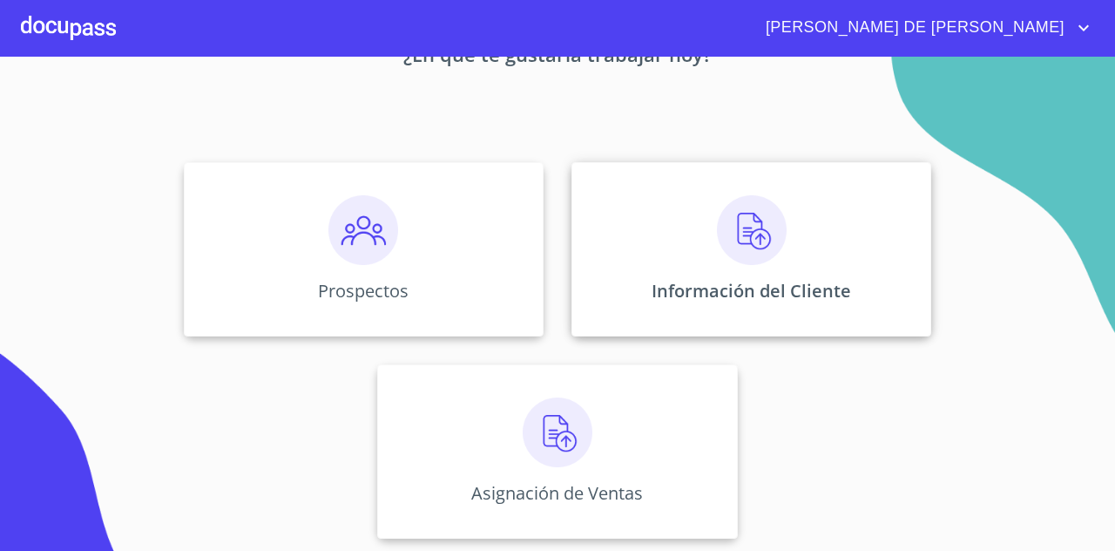
click at [687, 238] on div "Información del Cliente" at bounding box center [752, 249] width 360 height 174
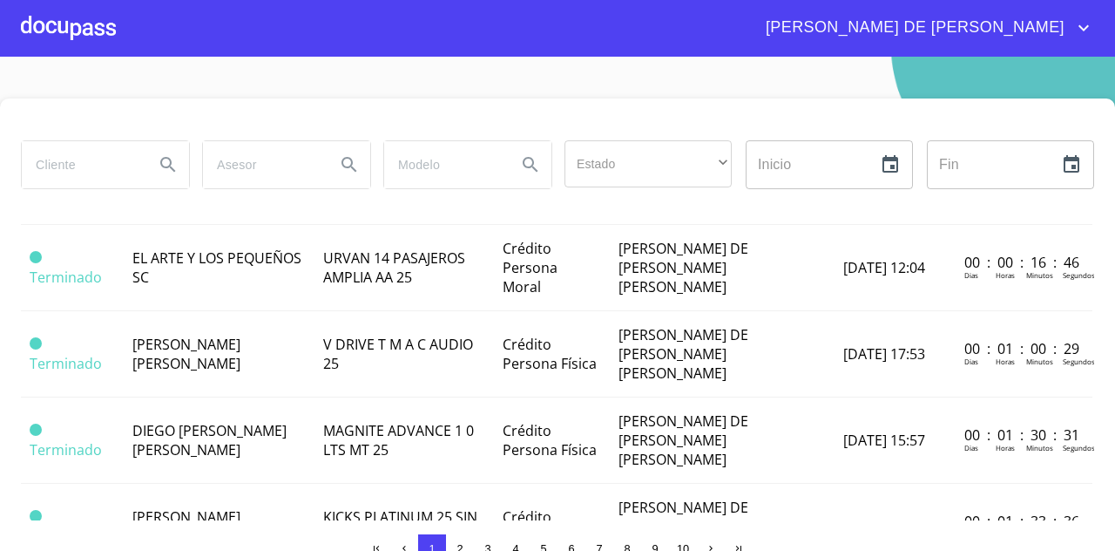
scroll to position [0, 2]
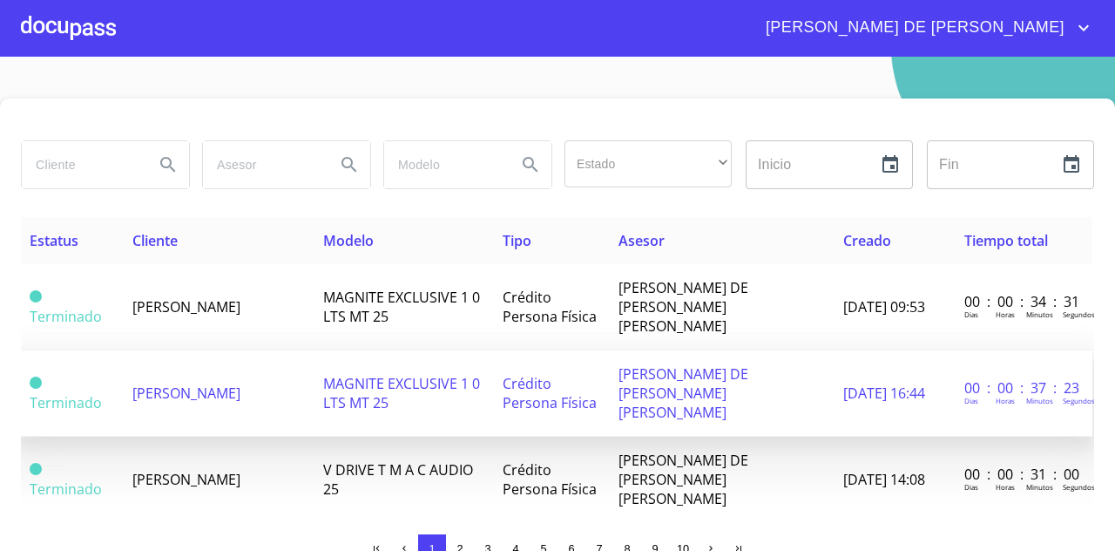
click at [674, 364] on span "[PERSON_NAME] DE [PERSON_NAME] [PERSON_NAME]" at bounding box center [684, 393] width 130 height 58
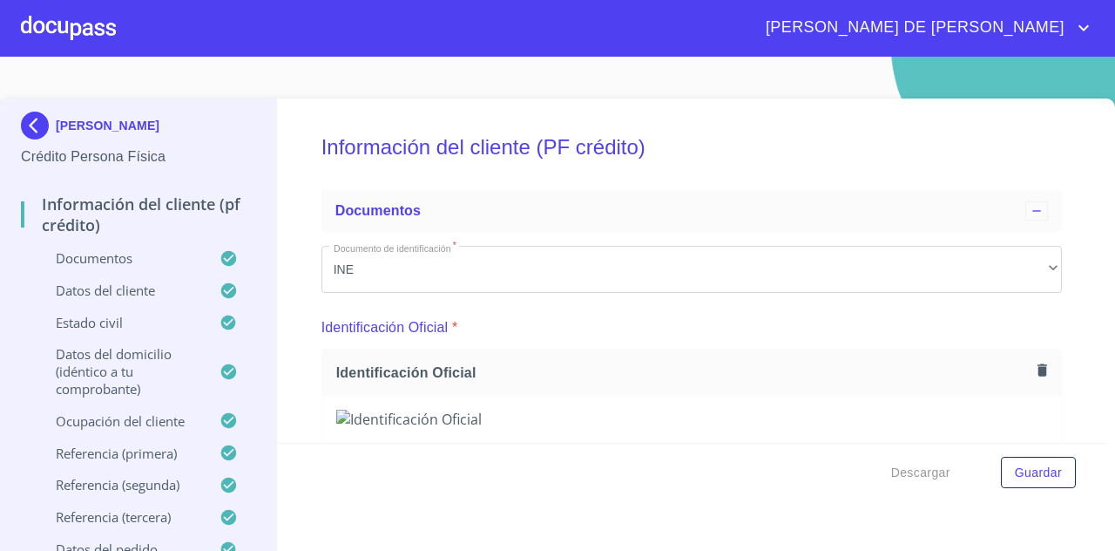
click at [49, 137] on img at bounding box center [38, 126] width 35 height 28
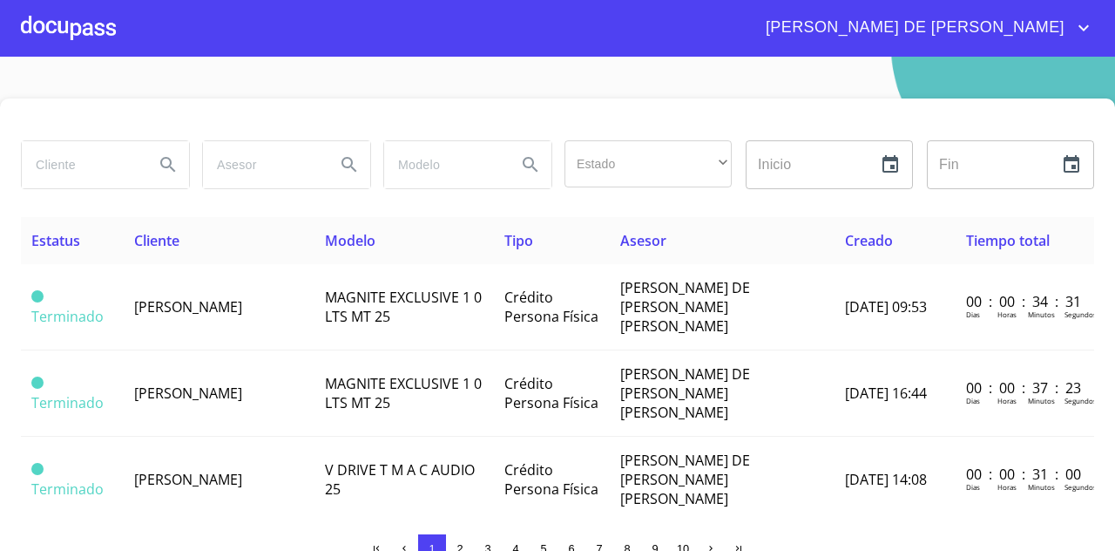
click at [962, 29] on span "[PERSON_NAME] DE [PERSON_NAME]" at bounding box center [913, 28] width 321 height 28
click at [70, 32] on div at bounding box center [557, 275] width 1115 height 551
click at [70, 32] on div at bounding box center [68, 28] width 95 height 56
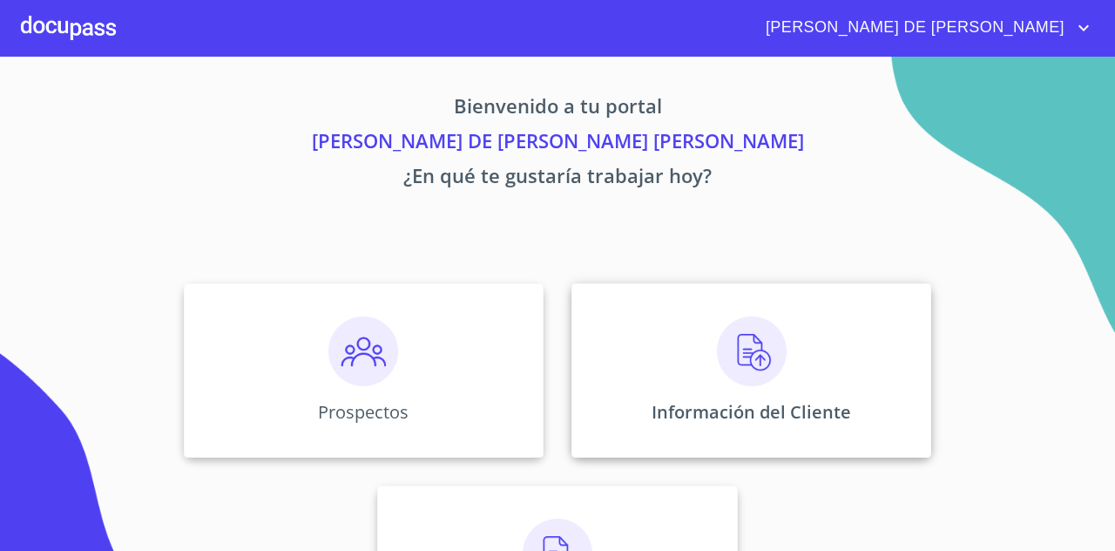
click at [627, 332] on div "Información del Cliente" at bounding box center [752, 370] width 360 height 174
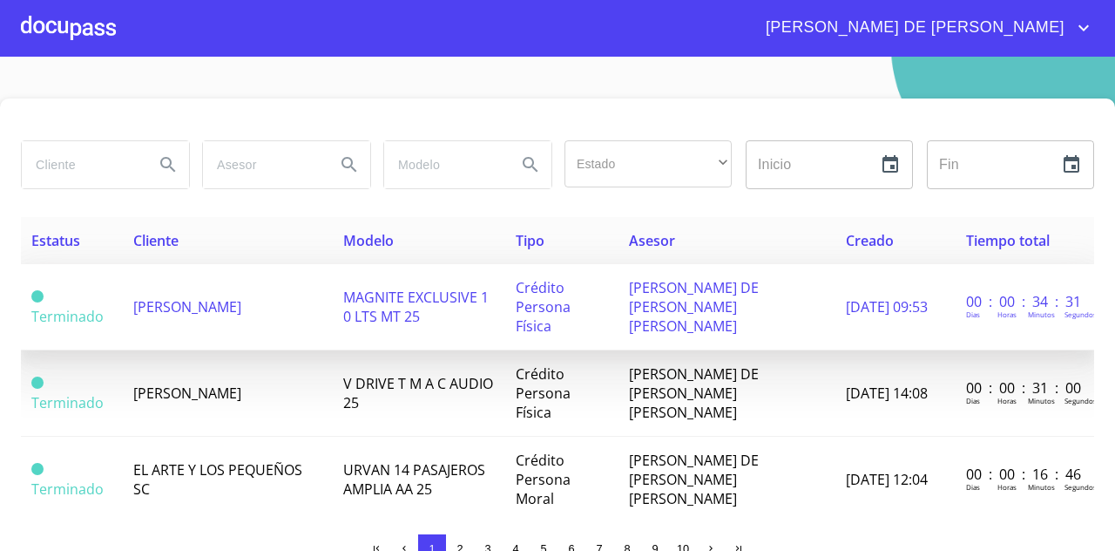
click at [207, 276] on td "[PERSON_NAME]" at bounding box center [227, 307] width 209 height 86
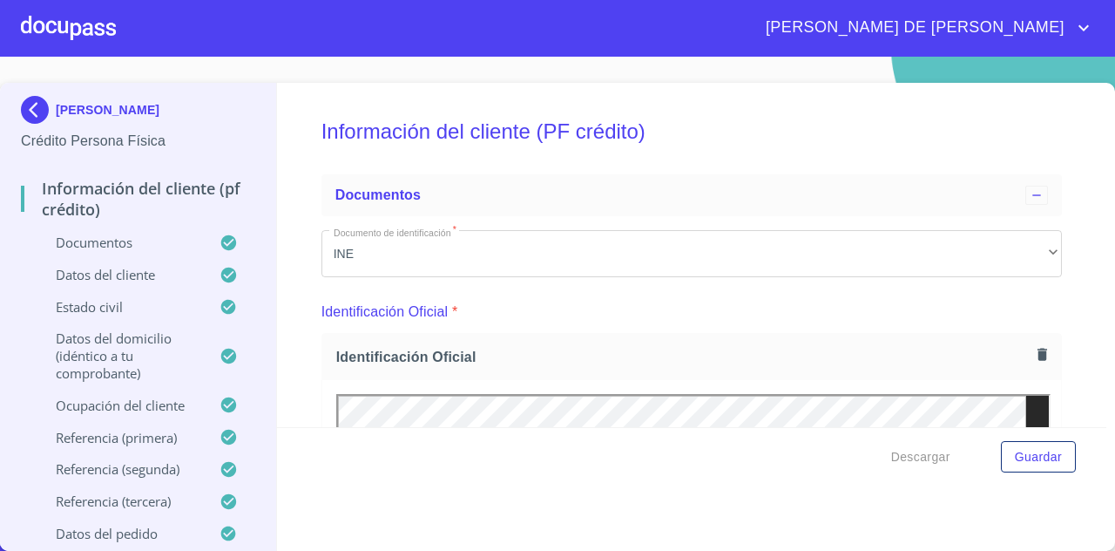
click at [77, 29] on div at bounding box center [68, 28] width 95 height 56
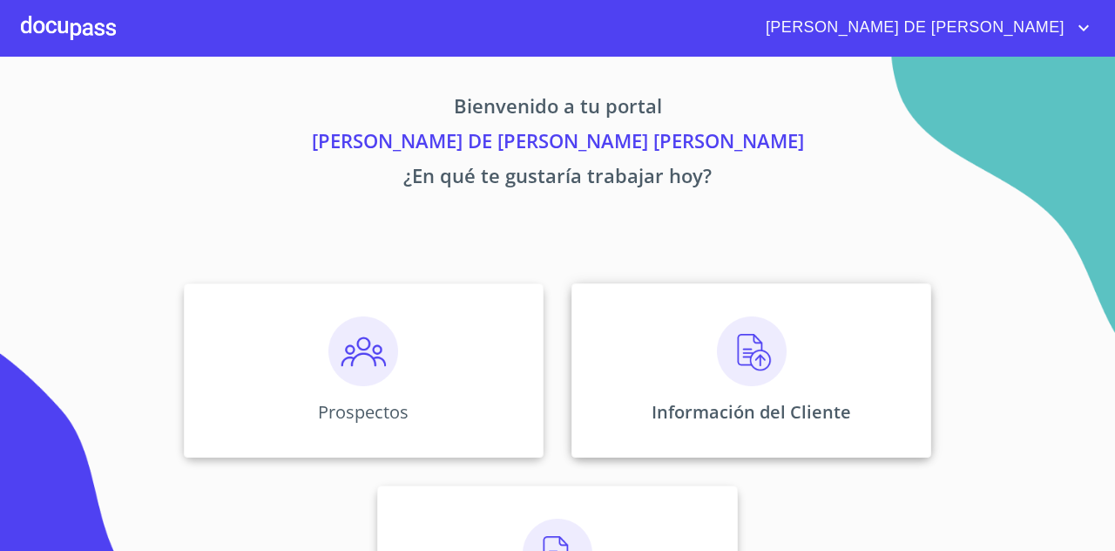
scroll to position [1, 0]
click at [591, 365] on div "Información del Cliente" at bounding box center [752, 369] width 360 height 174
